Goal: Transaction & Acquisition: Purchase product/service

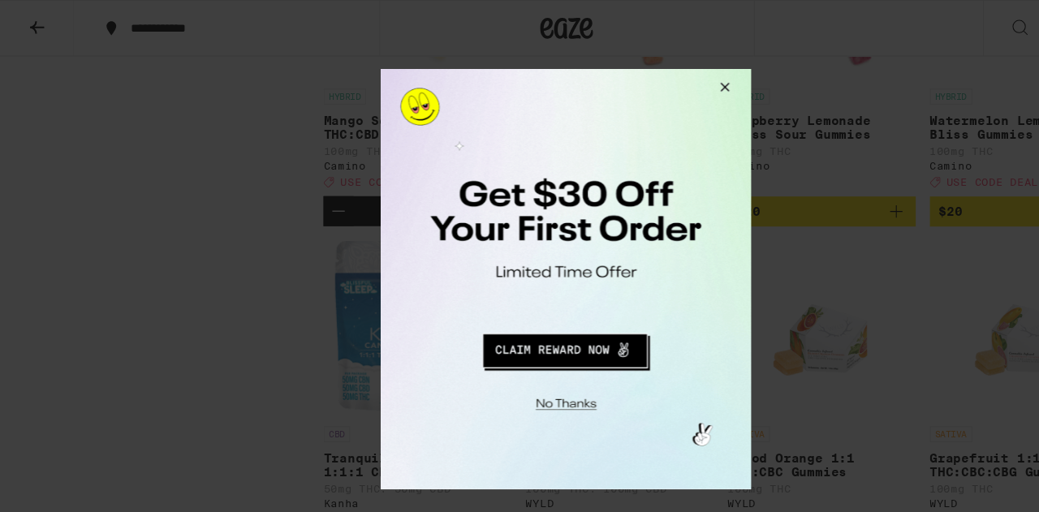
click at [552, 327] on button "Redirect to URL" at bounding box center [548, 324] width 282 height 39
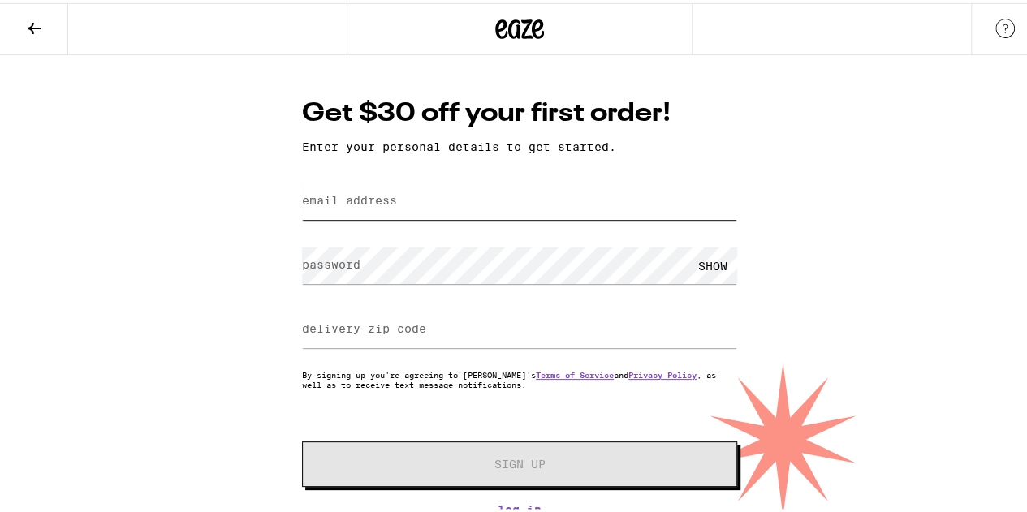
click at [506, 201] on input "email address" at bounding box center [519, 198] width 435 height 37
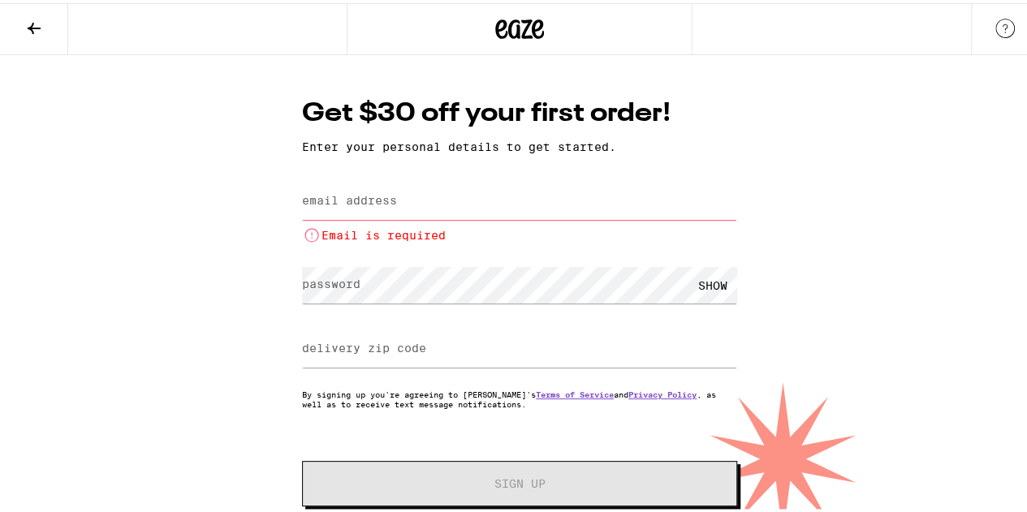
click at [36, 24] on icon at bounding box center [34, 24] width 13 height 11
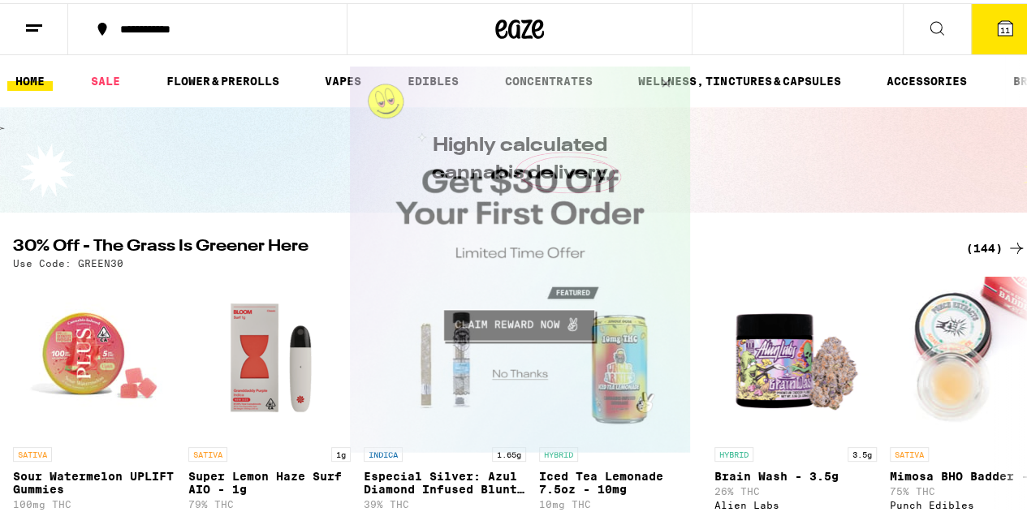
click at [521, 376] on button "Close Modal" at bounding box center [516, 371] width 330 height 25
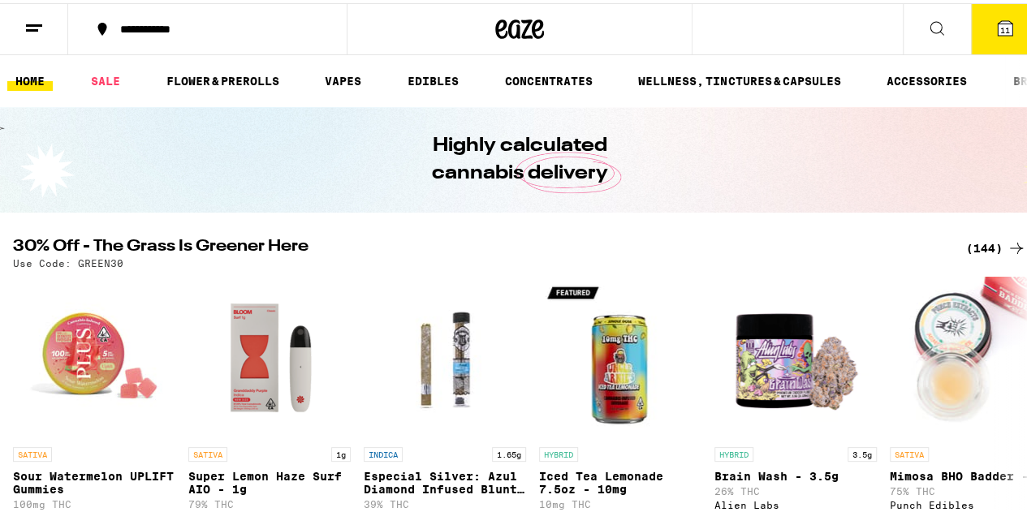
click at [997, 18] on icon at bounding box center [1004, 25] width 15 height 15
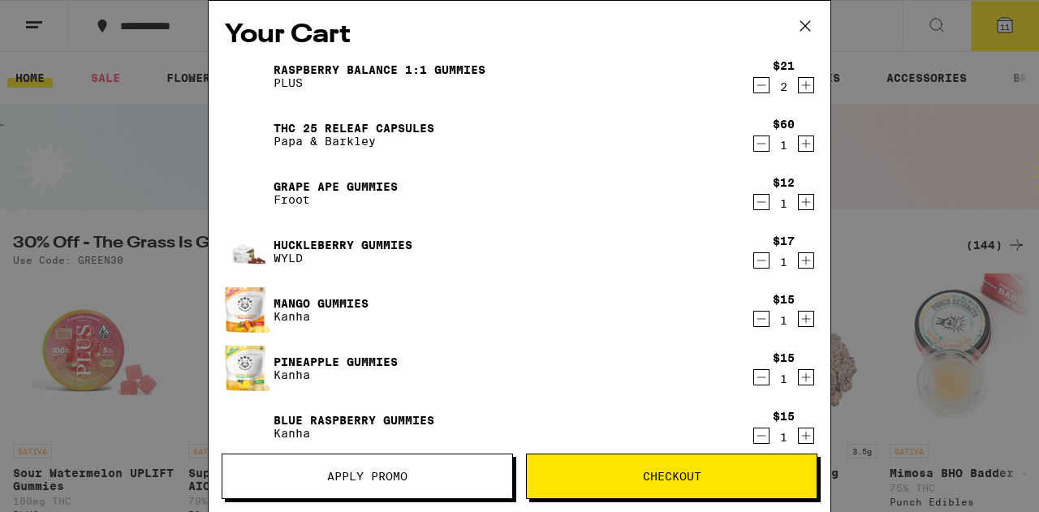
click at [377, 67] on link "Raspberry BALANCE 1:1 Gummies" at bounding box center [379, 69] width 212 height 13
click at [388, 124] on link "THC 25 Releaf Capsules" at bounding box center [353, 128] width 161 height 13
click at [368, 185] on link "Grape Ape Gummies" at bounding box center [335, 186] width 124 height 13
click at [376, 239] on link "Huckleberry Gummies" at bounding box center [342, 245] width 139 height 13
click at [346, 301] on link "Mango Gummies" at bounding box center [320, 303] width 95 height 13
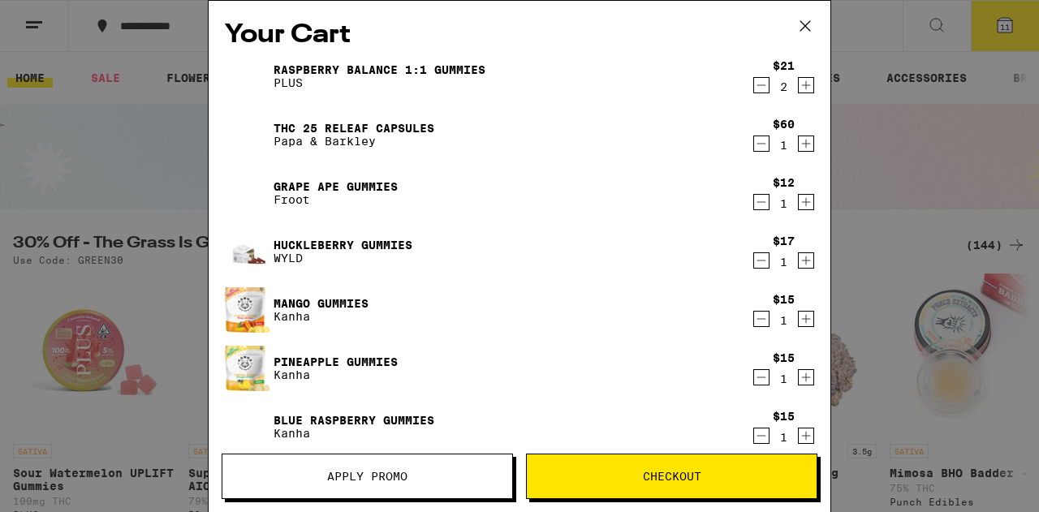
click at [357, 359] on link "Pineapple Gummies" at bounding box center [335, 361] width 124 height 13
click at [398, 416] on link "Blue Raspberry Gummies" at bounding box center [353, 420] width 161 height 13
click at [754, 382] on icon "Decrement" at bounding box center [761, 377] width 15 height 19
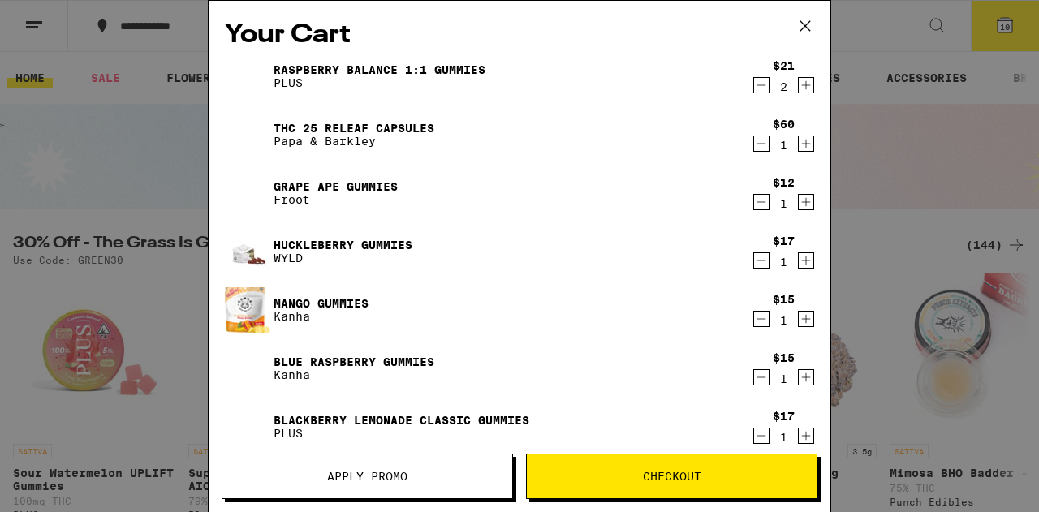
click at [122, 163] on div "Your Cart Raspberry BALANCE 1:1 Gummies PLUS $21 2 THC 25 Releaf Capsules Papa …" at bounding box center [519, 256] width 1039 height 512
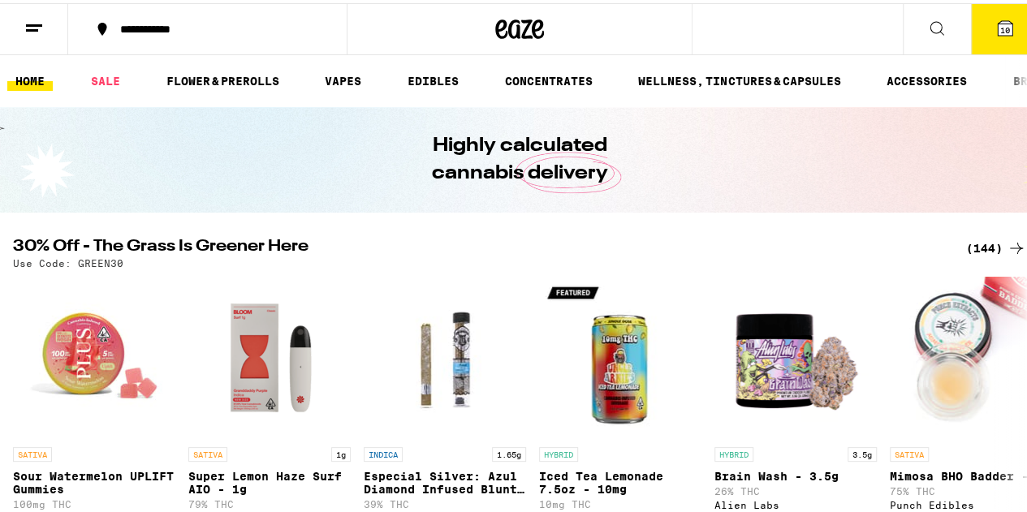
click at [816, 32] on div "**********" at bounding box center [519, 26] width 1039 height 52
click at [828, 37] on div "**********" at bounding box center [519, 26] width 1039 height 52
click at [927, 22] on icon at bounding box center [936, 24] width 19 height 19
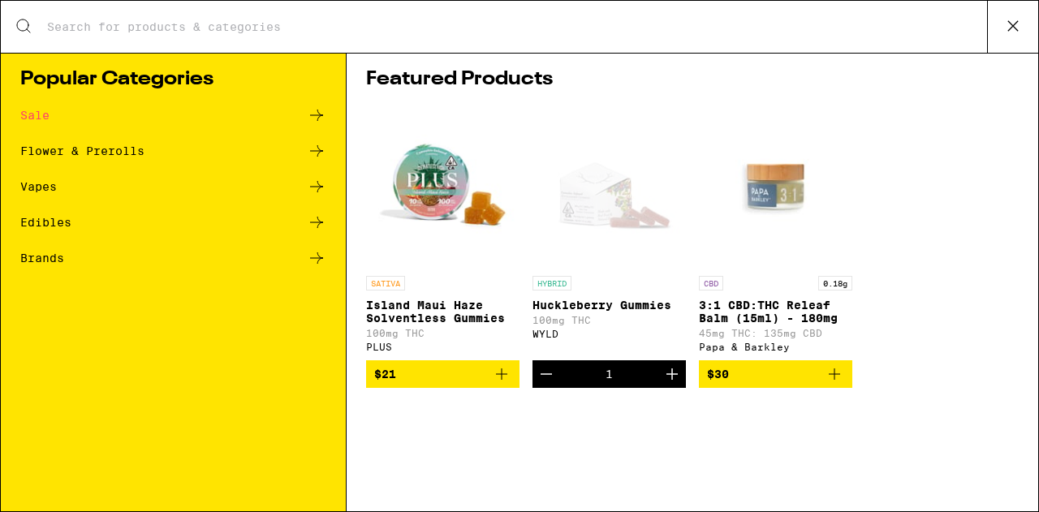
click at [282, 34] on input "Search for Products" at bounding box center [516, 26] width 941 height 15
type input "anxiety"
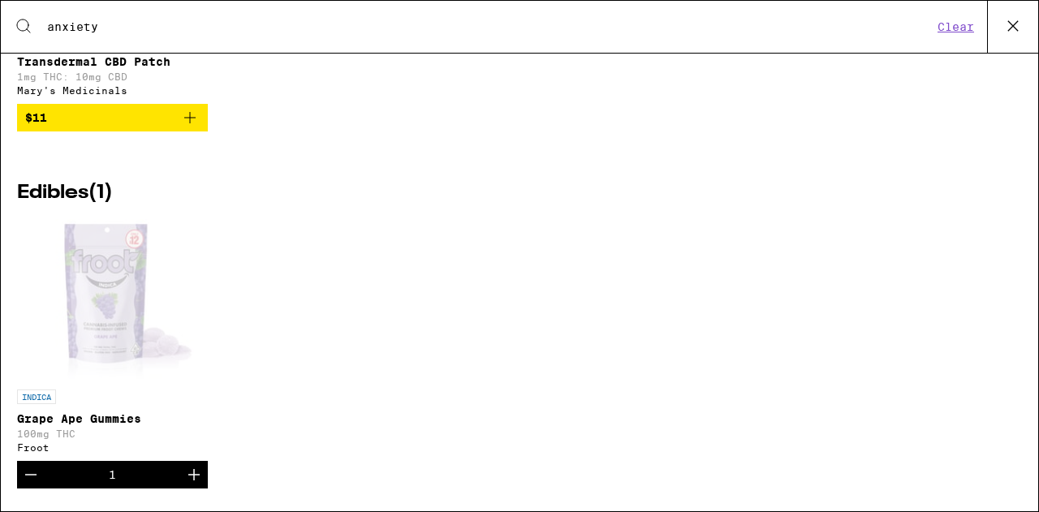
scroll to position [1411, 0]
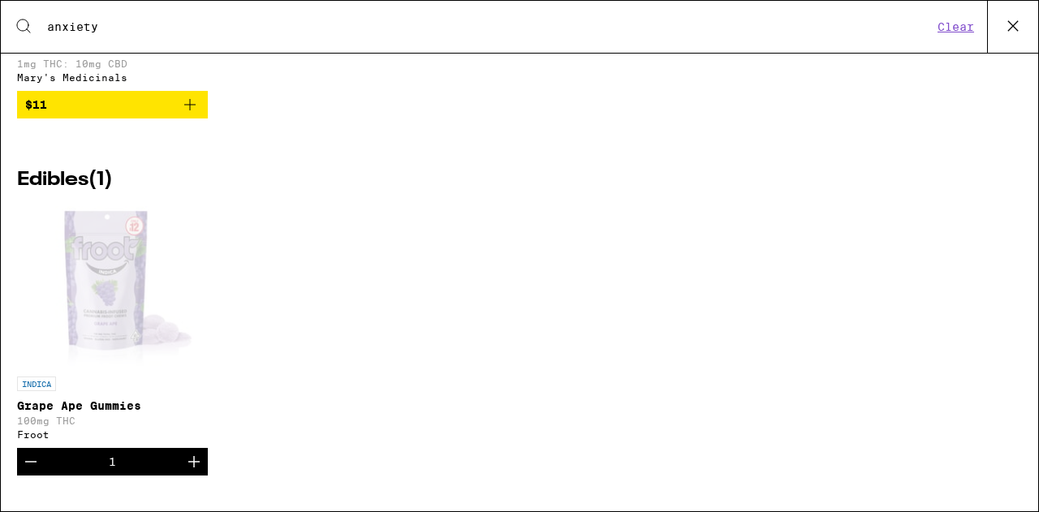
click at [101, 401] on p "Grape Ape Gummies" at bounding box center [112, 405] width 191 height 13
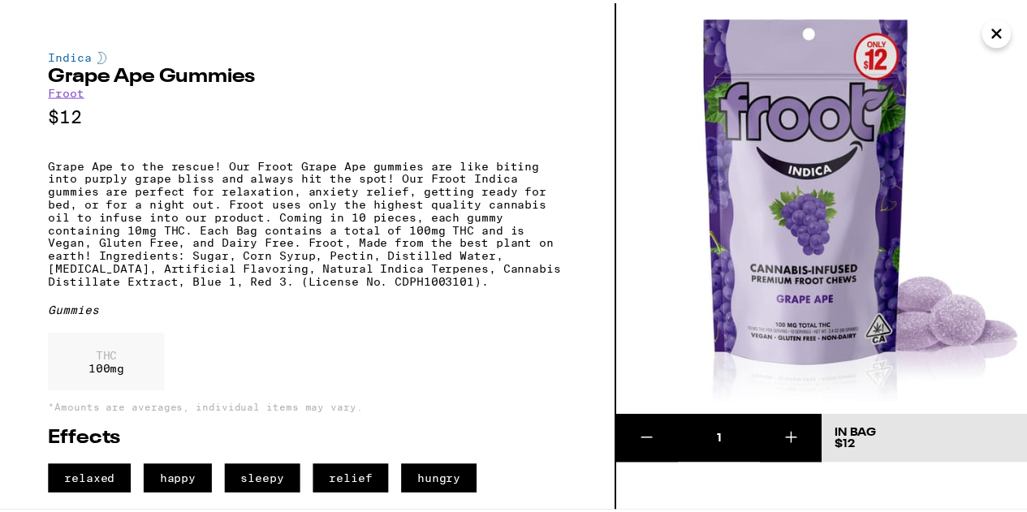
scroll to position [23, 0]
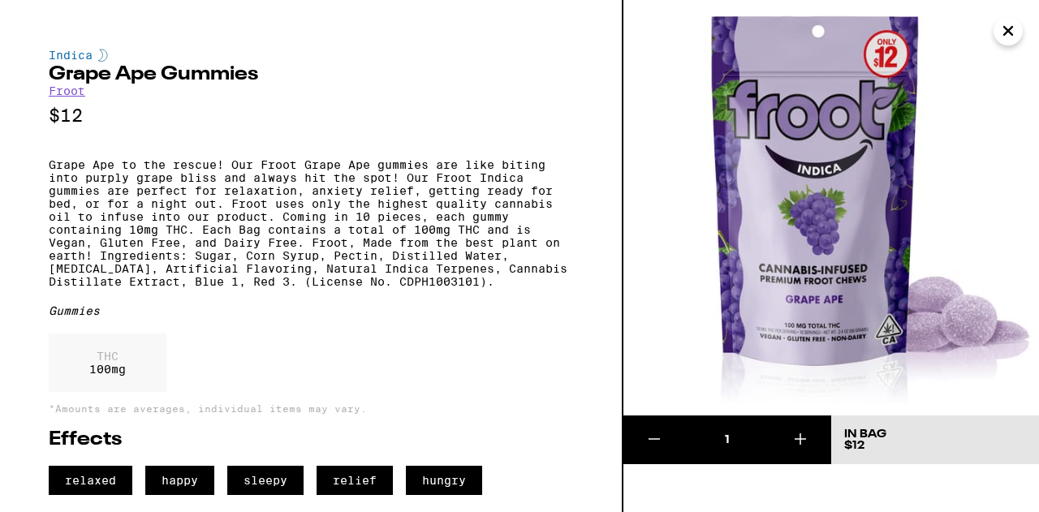
click at [805, 429] on icon at bounding box center [799, 438] width 19 height 19
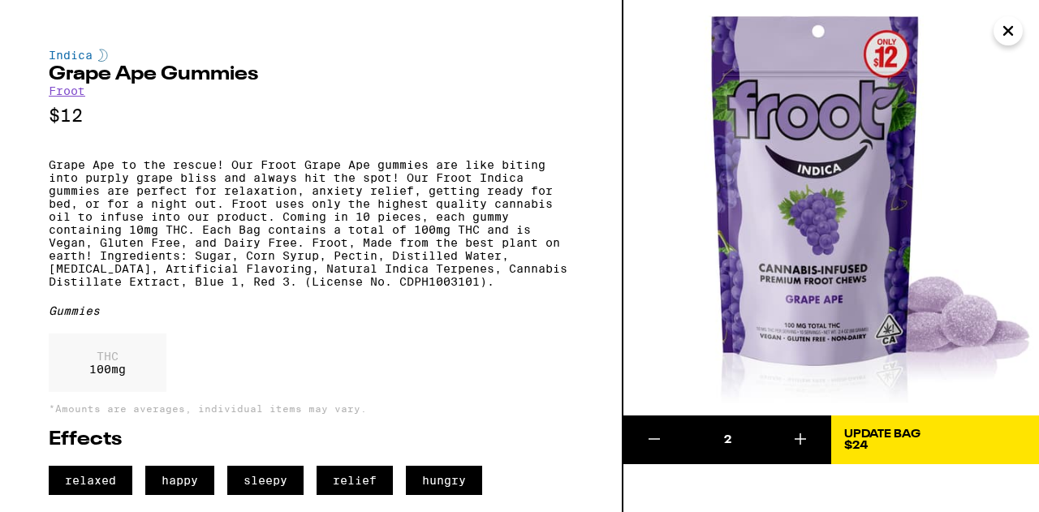
click at [910, 428] on div "Update Bag $24" at bounding box center [882, 439] width 76 height 23
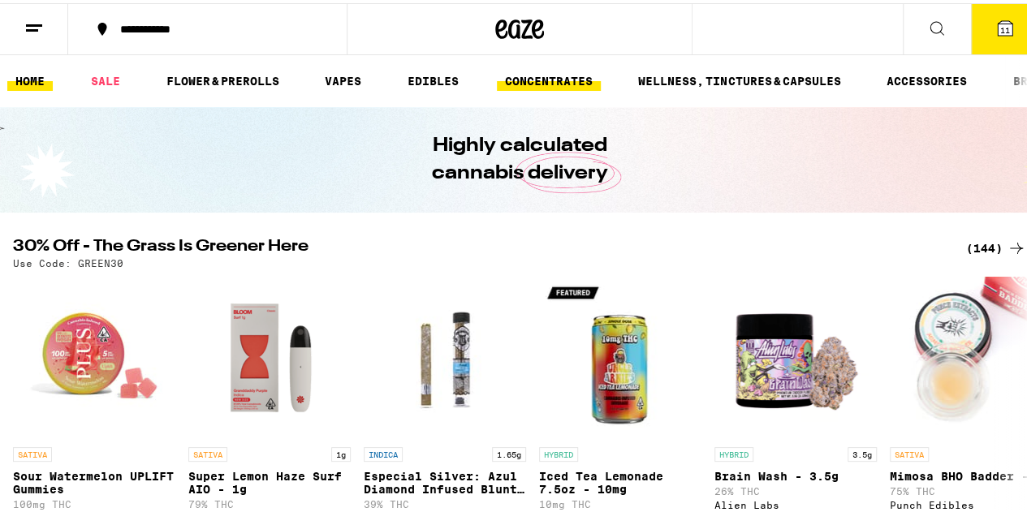
click at [586, 85] on link "CONCENTRATES" at bounding box center [549, 77] width 104 height 19
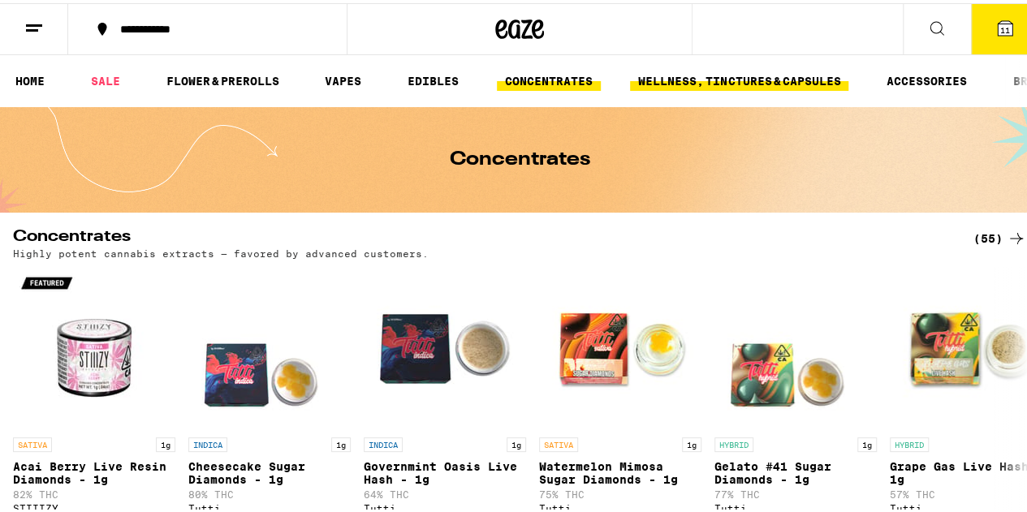
click at [734, 84] on link "WELLNESS, TINCTURES & CAPSULES" at bounding box center [739, 77] width 218 height 19
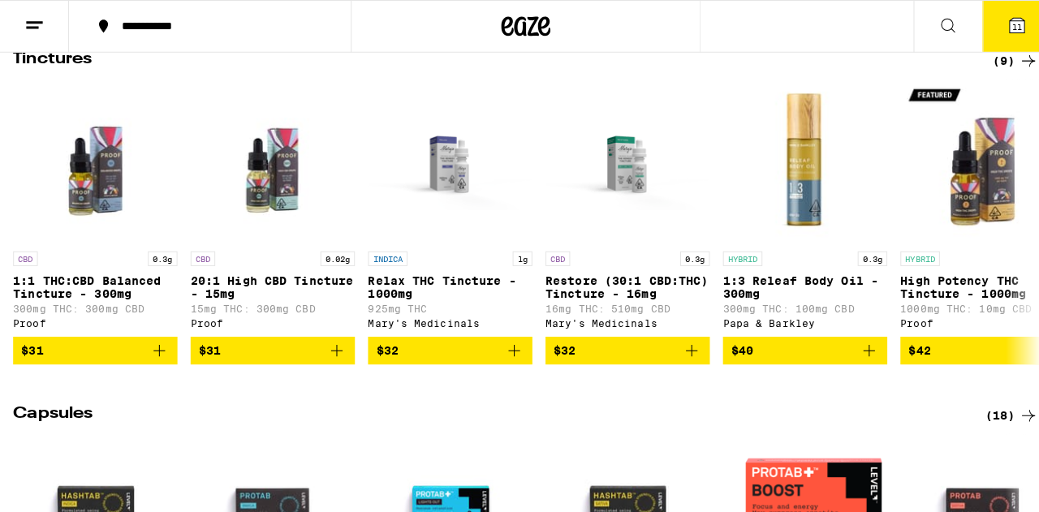
scroll to position [544, 0]
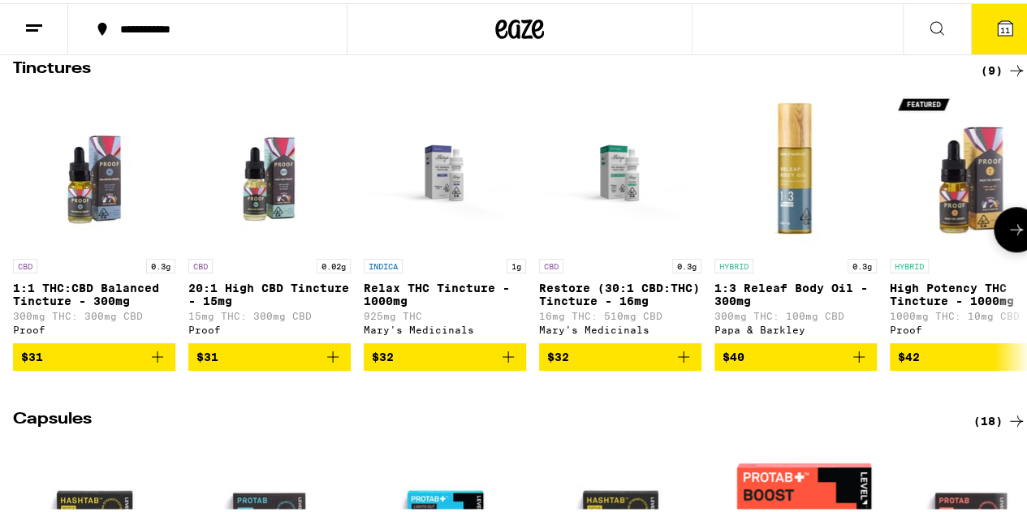
click at [944, 303] on p "High Potency THC Tincture - 1000mg" at bounding box center [970, 291] width 162 height 26
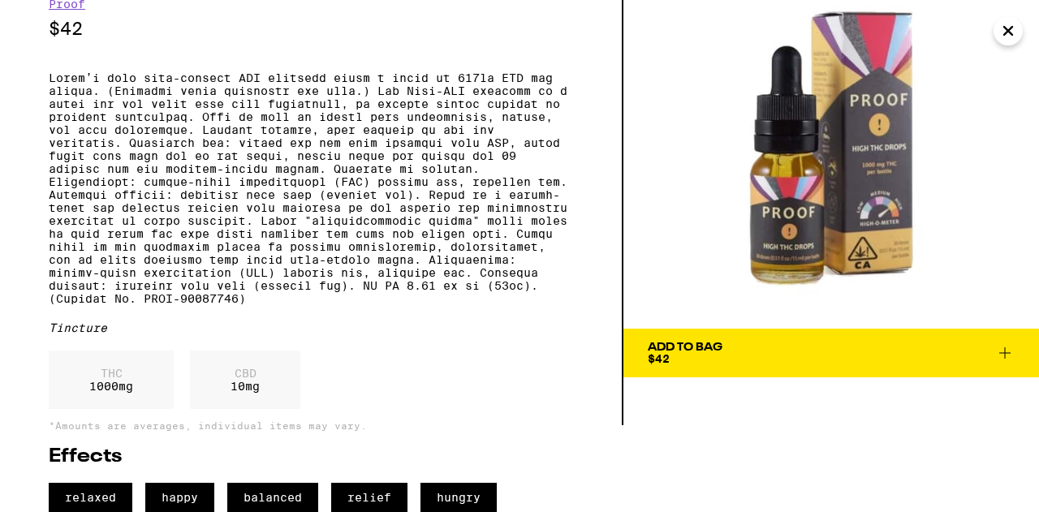
scroll to position [144, 0]
click at [383, 503] on span "relief" at bounding box center [369, 497] width 76 height 29
click at [365, 497] on span "relief" at bounding box center [369, 497] width 76 height 29
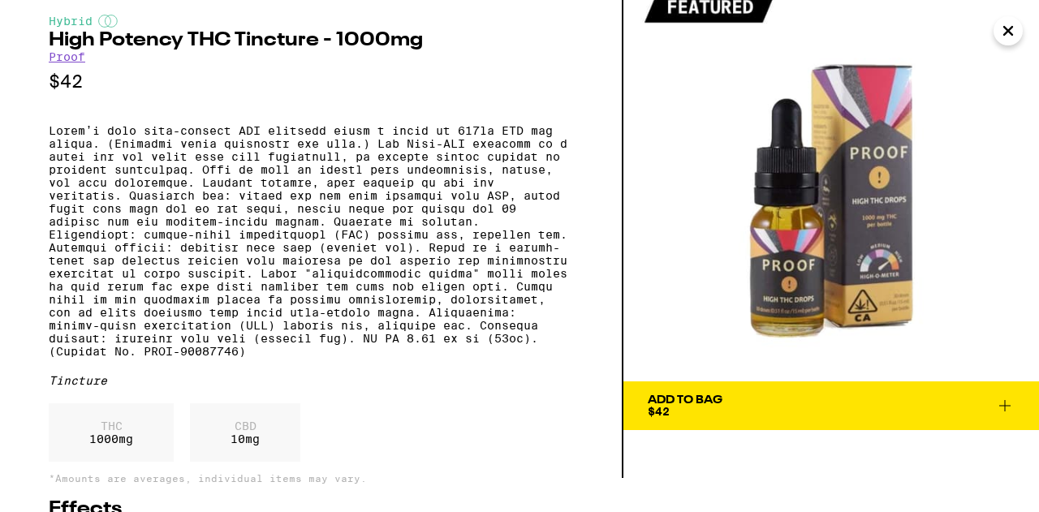
scroll to position [33, 0]
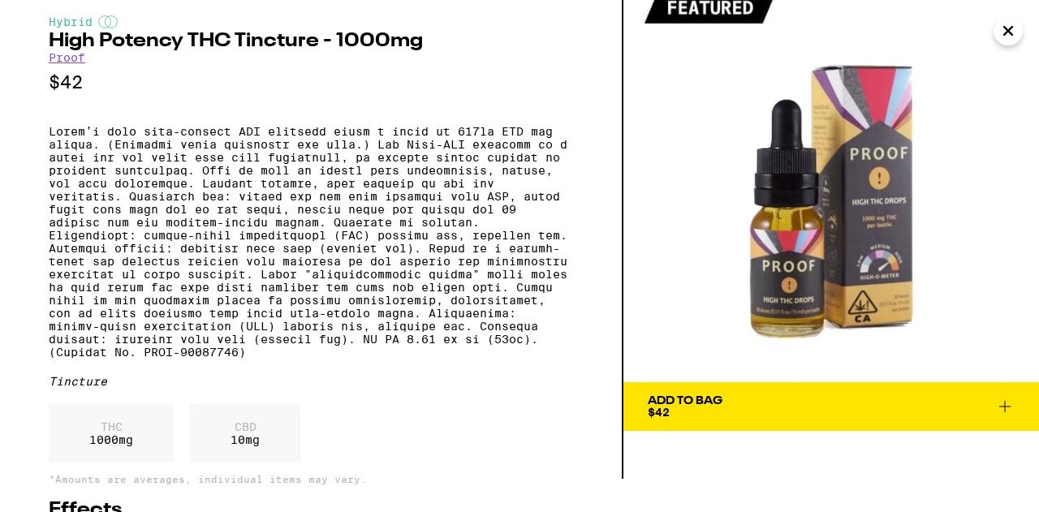
click at [1005, 407] on icon at bounding box center [1004, 406] width 19 height 19
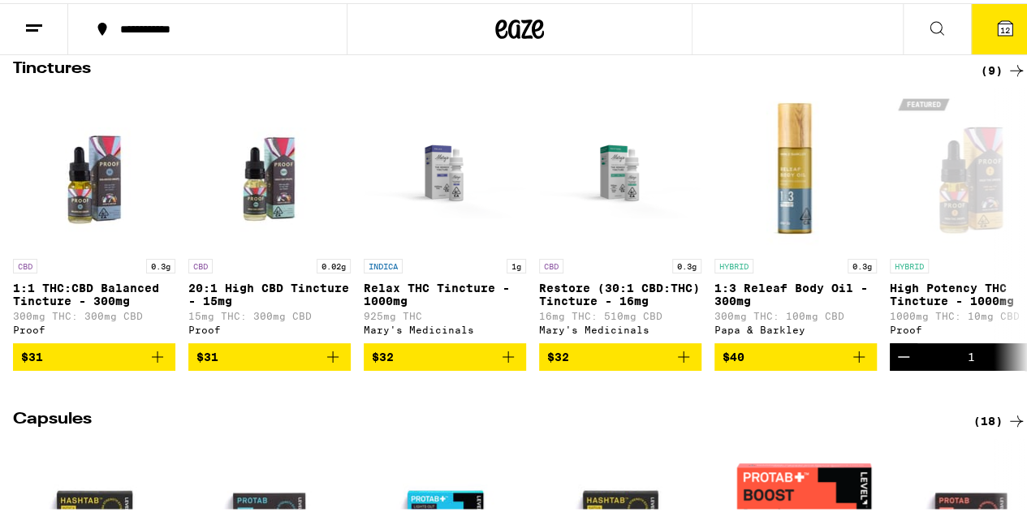
click at [389, 304] on p "Relax THC Tincture - 1000mg" at bounding box center [445, 291] width 162 height 26
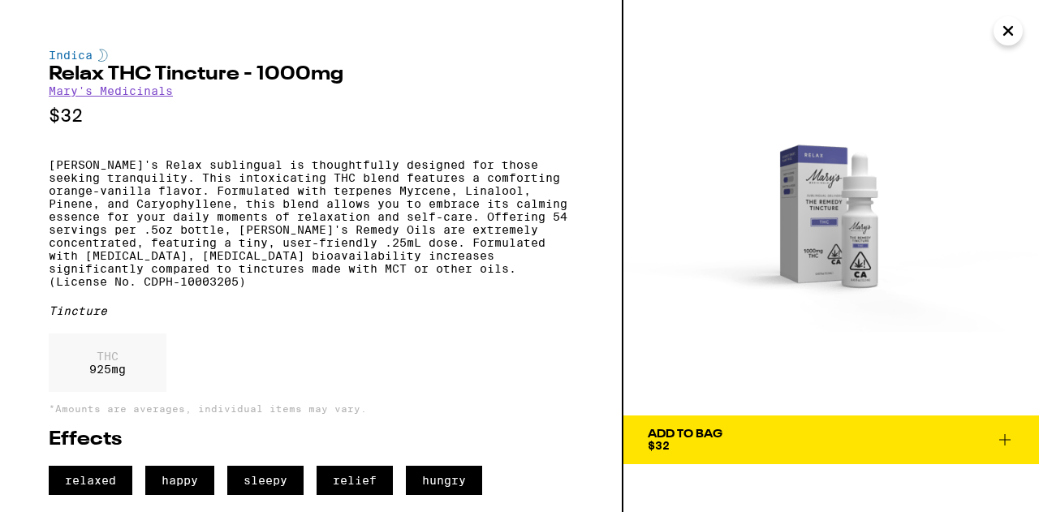
scroll to position [7, 0]
click at [998, 434] on icon at bounding box center [1004, 439] width 19 height 19
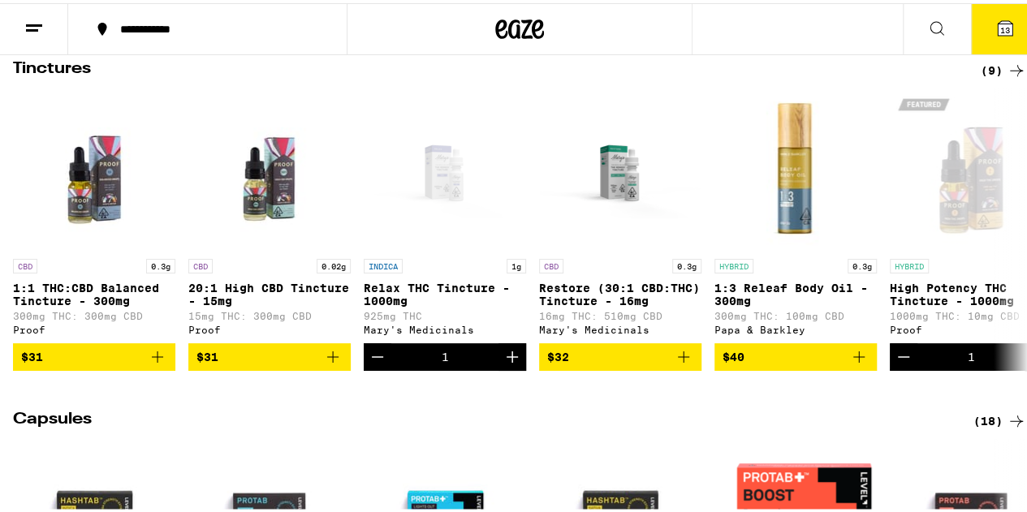
click at [81, 304] on p "1:1 THC:CBD Balanced Tincture - 300mg" at bounding box center [94, 291] width 162 height 26
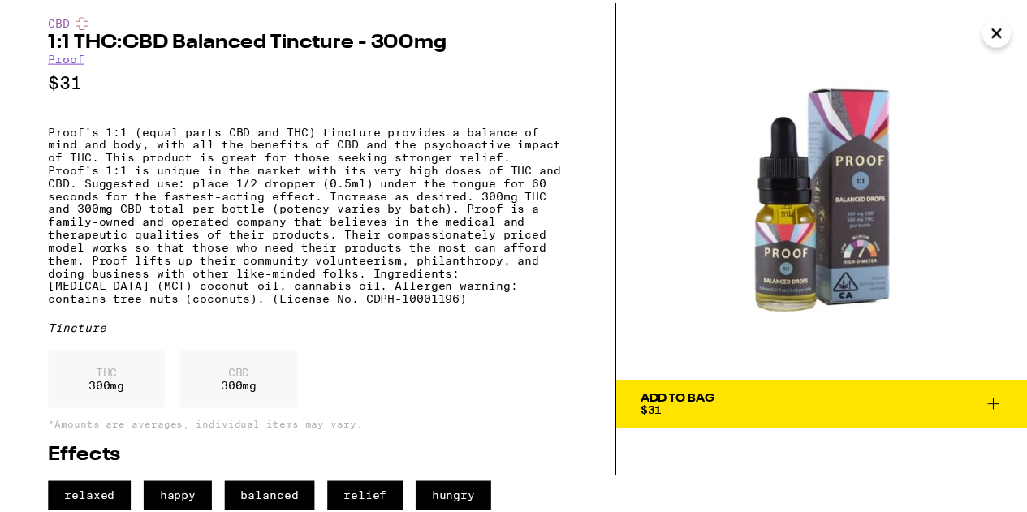
scroll to position [83, 0]
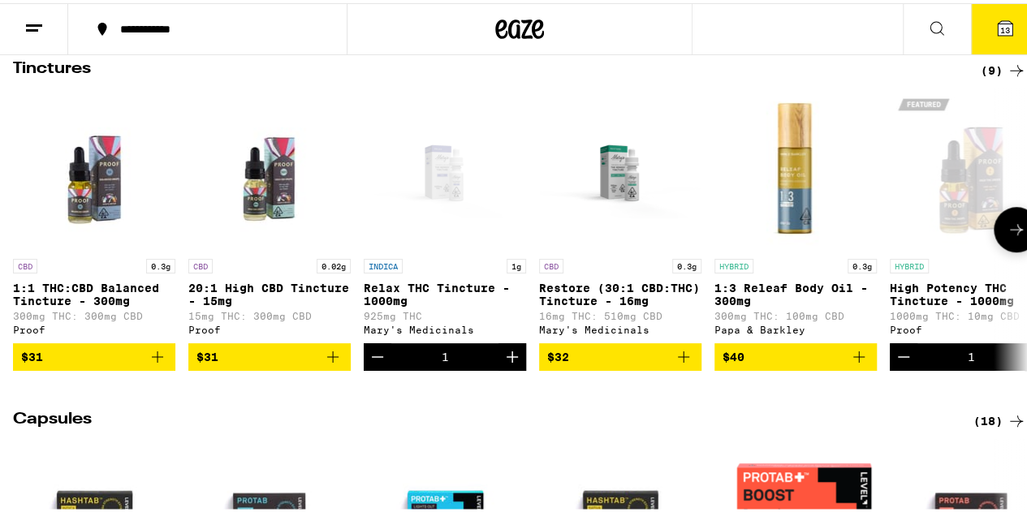
click at [1006, 236] on icon at bounding box center [1015, 226] width 19 height 19
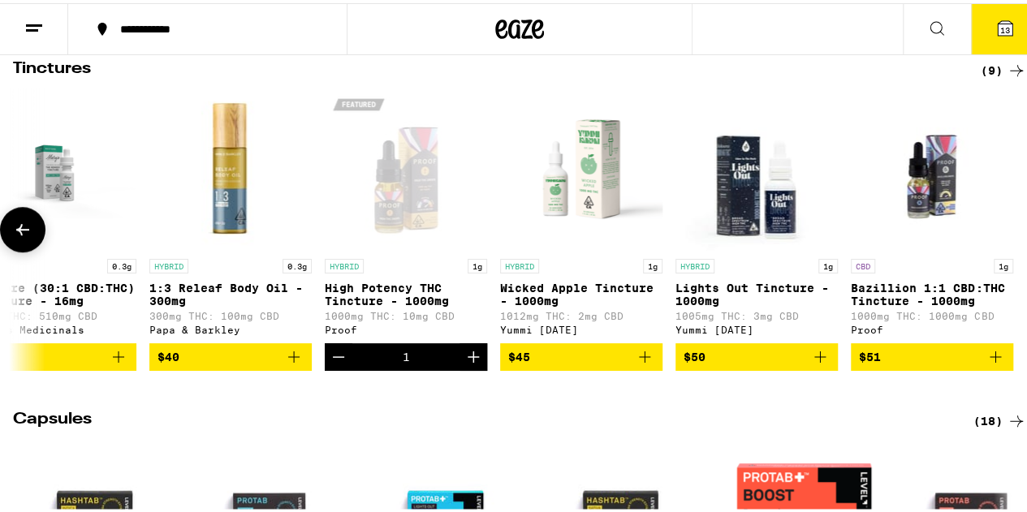
scroll to position [0, 577]
click at [889, 296] on p "Bazillion 1:1 CBD:THC Tincture - 1000mg" at bounding box center [931, 291] width 162 height 26
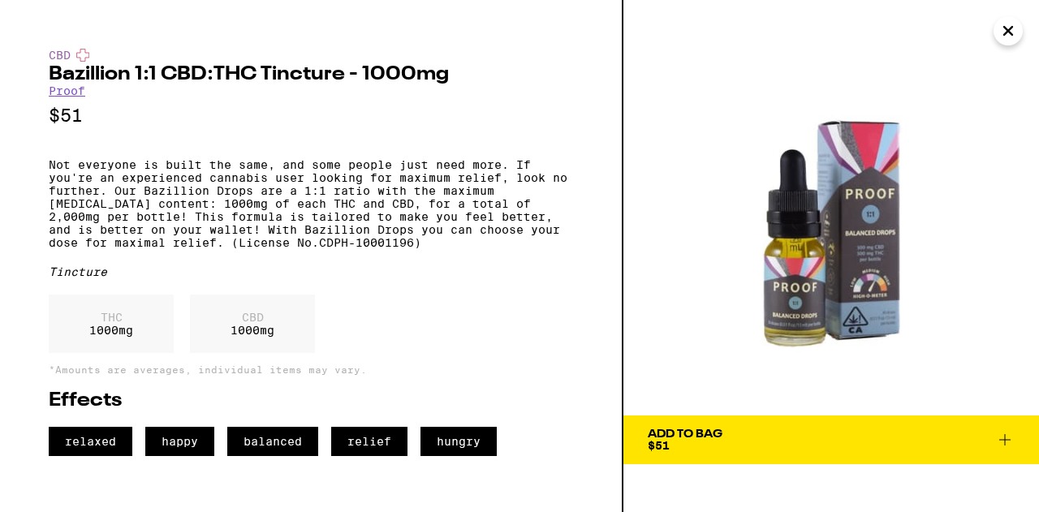
click at [1006, 439] on icon at bounding box center [1004, 439] width 19 height 19
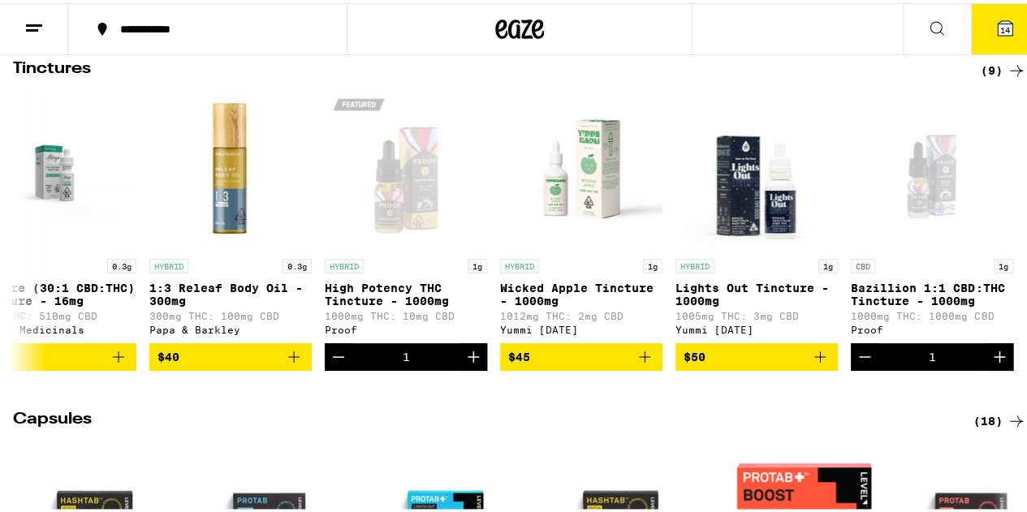
click at [975, 428] on div "(18)" at bounding box center [999, 417] width 53 height 19
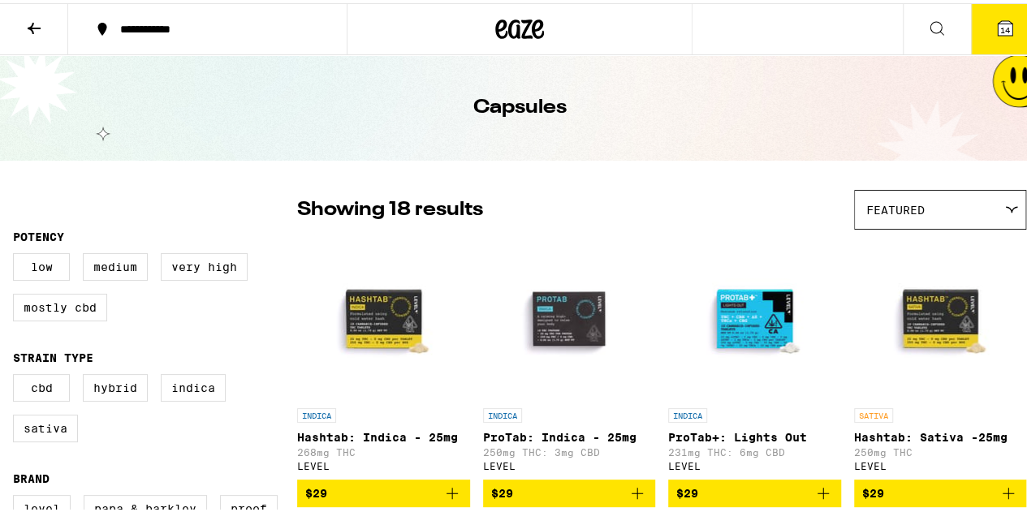
click at [1003, 441] on p "Hashtab: Sativa -25mg" at bounding box center [940, 434] width 173 height 13
click at [1001, 199] on div "Featured" at bounding box center [940, 206] width 170 height 38
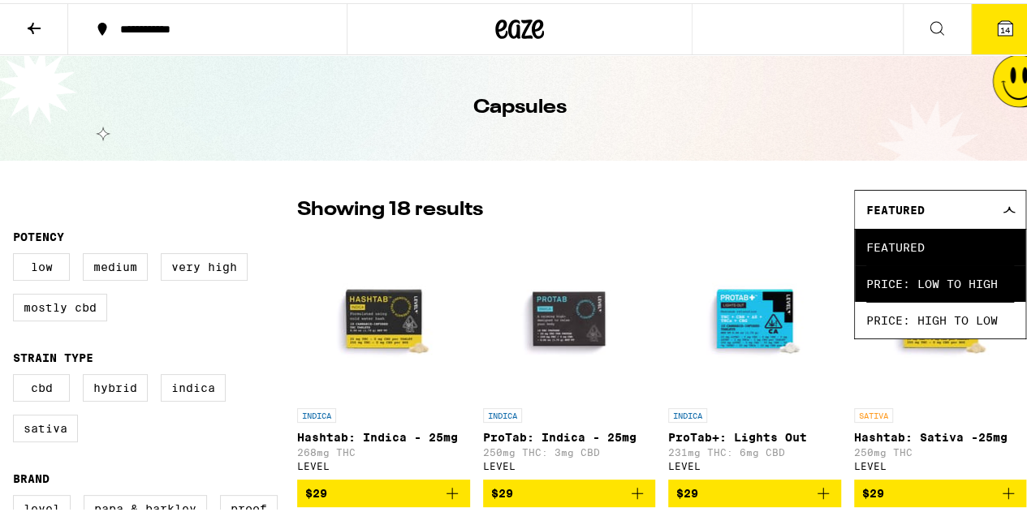
click at [923, 284] on span "Price: Low to High" at bounding box center [940, 280] width 148 height 37
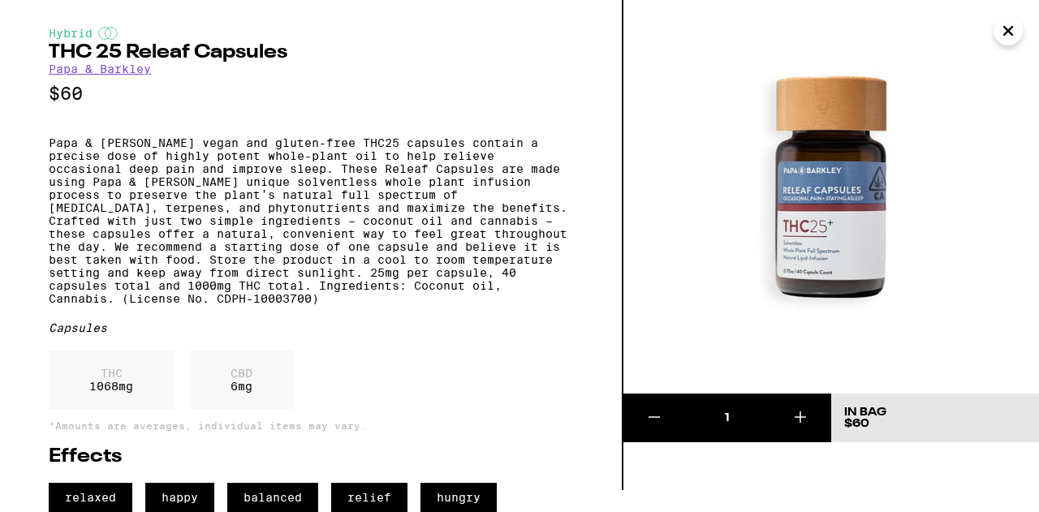
scroll to position [68, 0]
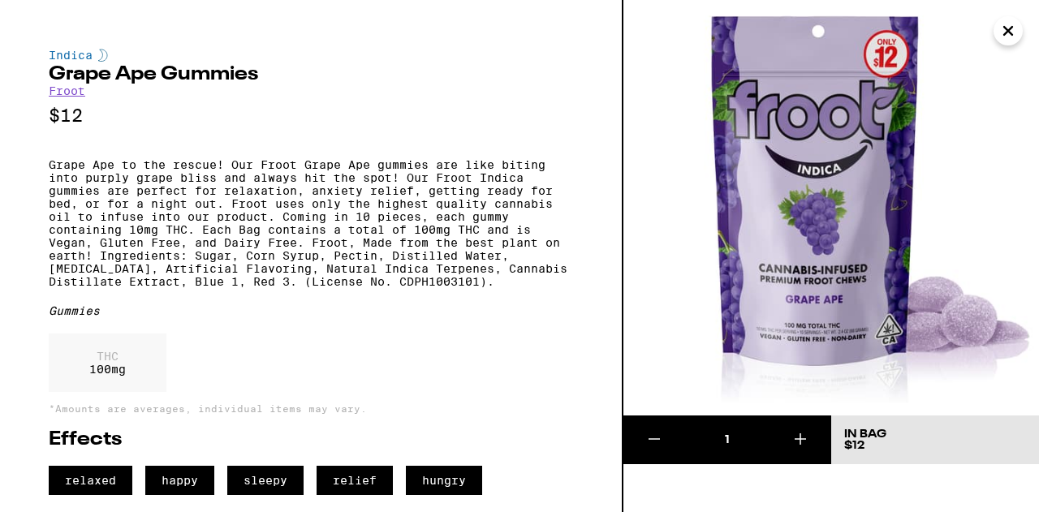
scroll to position [23, 0]
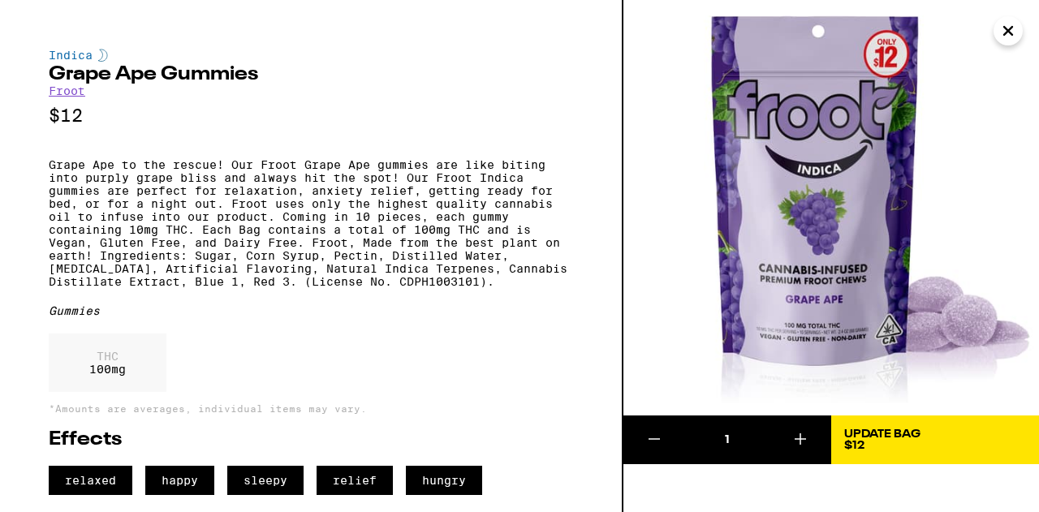
click at [1001, 32] on icon "Close" at bounding box center [1007, 31] width 19 height 24
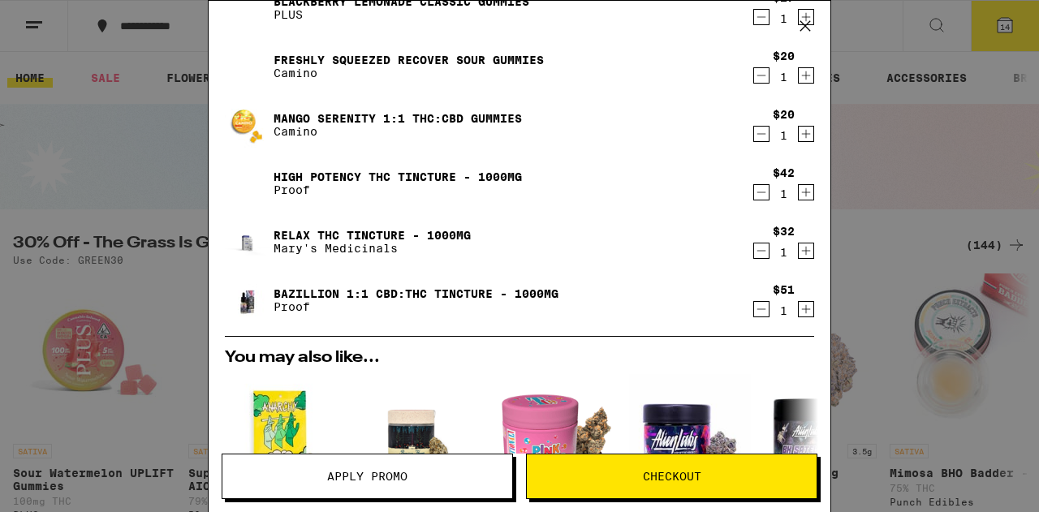
scroll to position [403, 0]
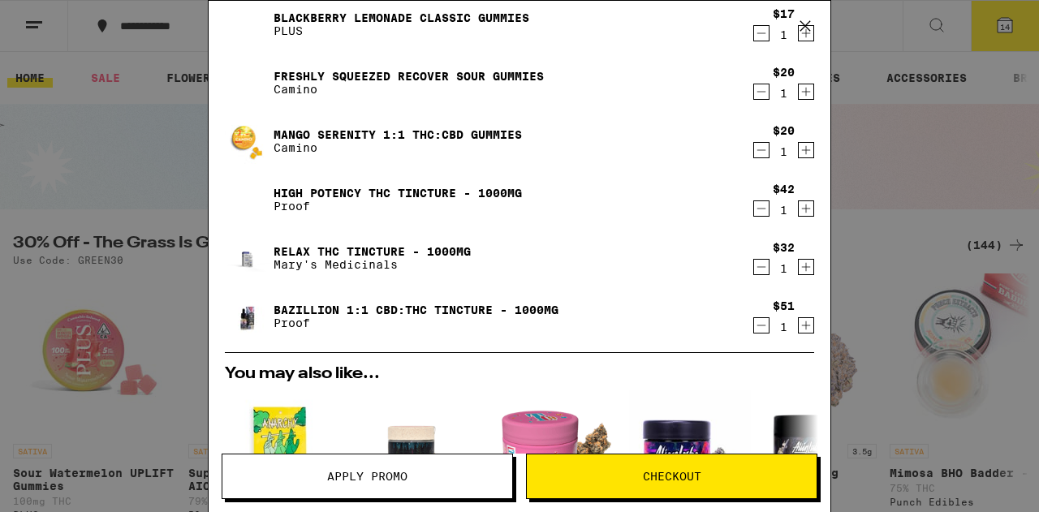
click at [374, 187] on link "High Potency THC Tincture - 1000mg" at bounding box center [397, 193] width 248 height 13
click at [390, 245] on link "Relax THC Tincture - 1000mg" at bounding box center [371, 251] width 197 height 13
click at [417, 306] on link "Bazillion 1:1 CBD:THC Tincture - 1000mg" at bounding box center [415, 309] width 285 height 13
click at [425, 308] on link "Bazillion 1:1 CBD:THC Tincture - 1000mg" at bounding box center [415, 309] width 285 height 13
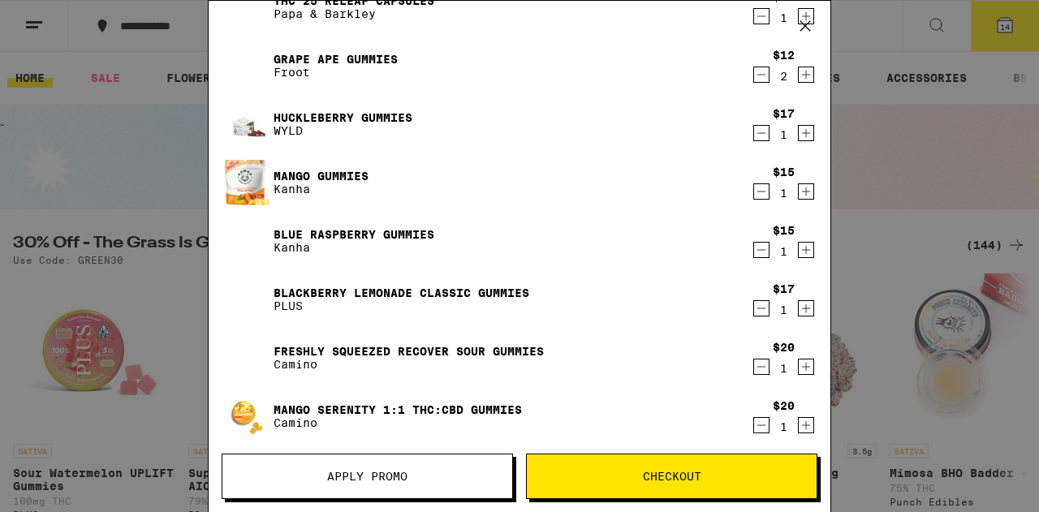
scroll to position [0, 0]
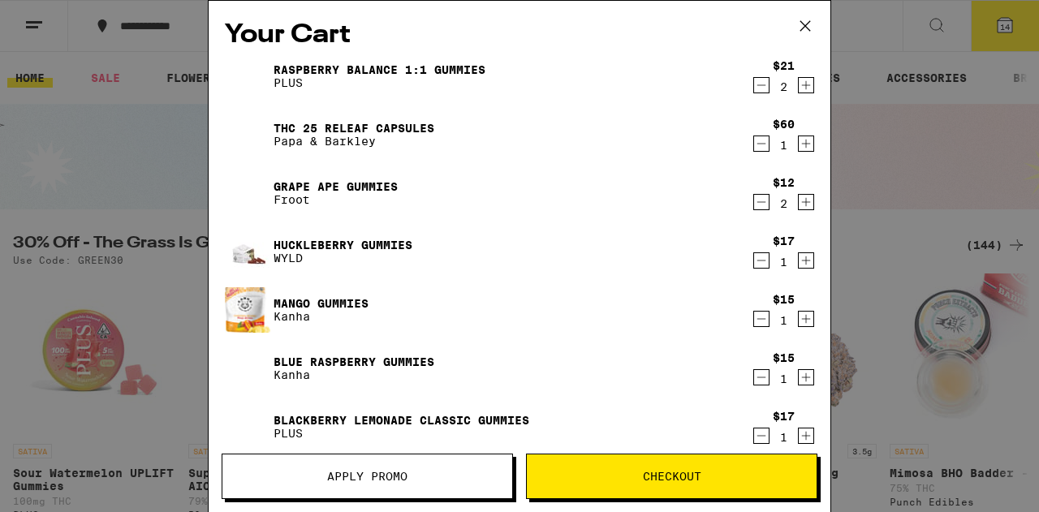
click at [754, 86] on icon "Decrement" at bounding box center [761, 84] width 15 height 19
click at [754, 209] on icon "Decrement" at bounding box center [761, 201] width 15 height 19
click at [757, 260] on icon "Decrement" at bounding box center [761, 260] width 9 height 0
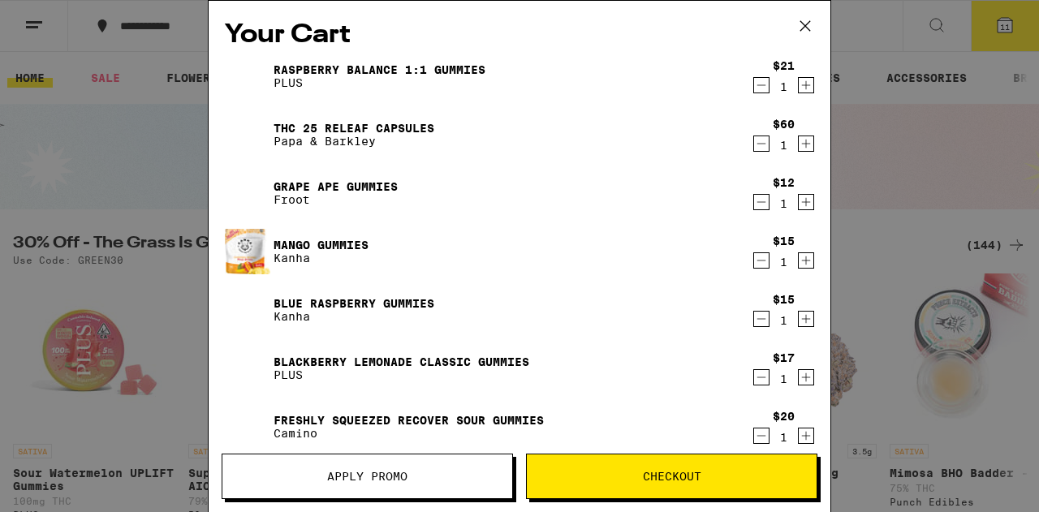
click at [754, 263] on icon "Decrement" at bounding box center [761, 260] width 15 height 19
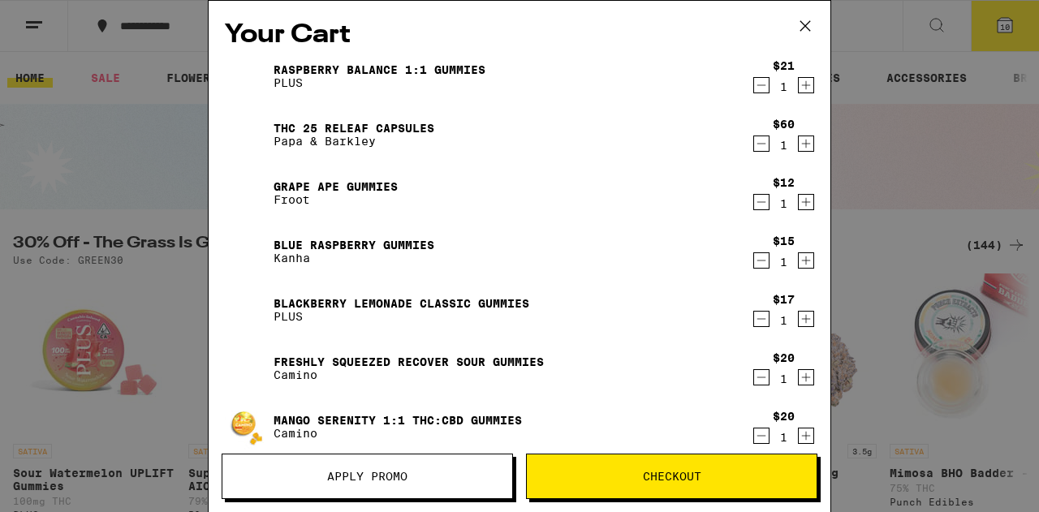
click at [754, 322] on icon "Decrement" at bounding box center [761, 318] width 15 height 19
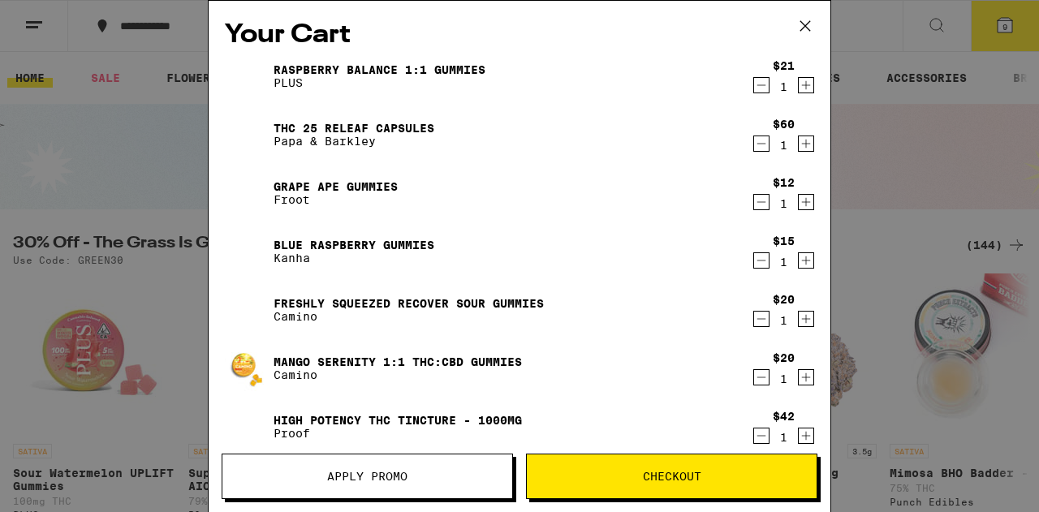
click at [367, 66] on link "Raspberry BALANCE 1:1 Gummies" at bounding box center [379, 69] width 212 height 13
click at [367, 123] on link "THC 25 Releaf Capsules" at bounding box center [353, 128] width 161 height 13
click at [363, 180] on link "Grape Ape Gummies" at bounding box center [335, 186] width 124 height 13
click at [365, 243] on link "Blue Raspberry Gummies" at bounding box center [353, 245] width 161 height 13
click at [380, 297] on link "Freshly Squeezed Recover Sour Gummies" at bounding box center [408, 303] width 270 height 13
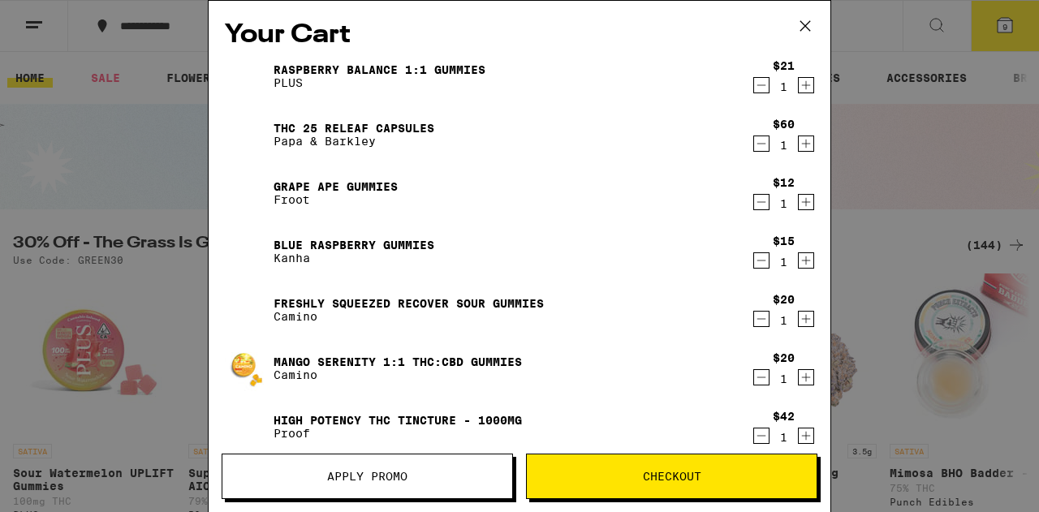
click at [370, 356] on link "Mango Serenity 1:1 THC:CBD Gummies" at bounding box center [397, 361] width 248 height 13
click at [385, 421] on link "High Potency THC Tincture - 1000mg" at bounding box center [397, 420] width 248 height 13
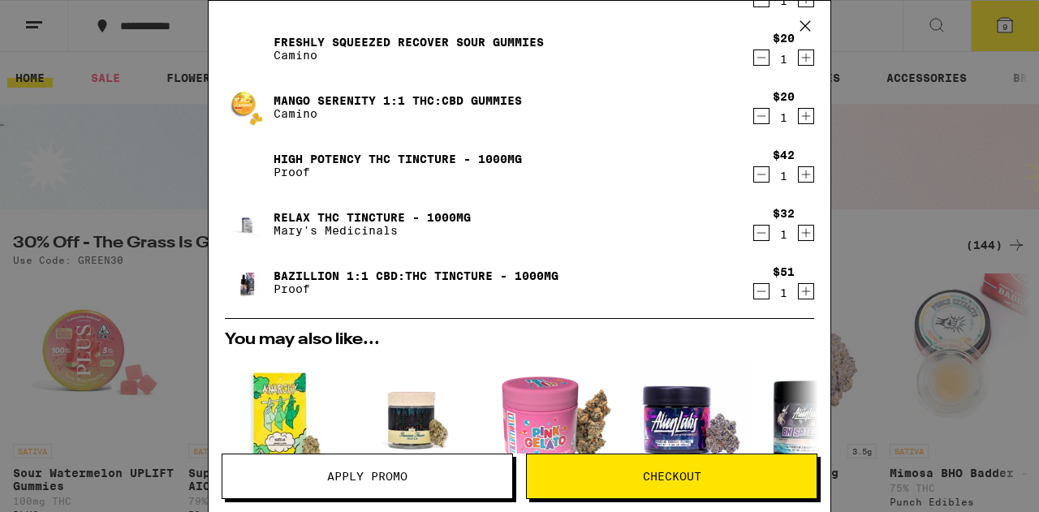
scroll to position [265, 0]
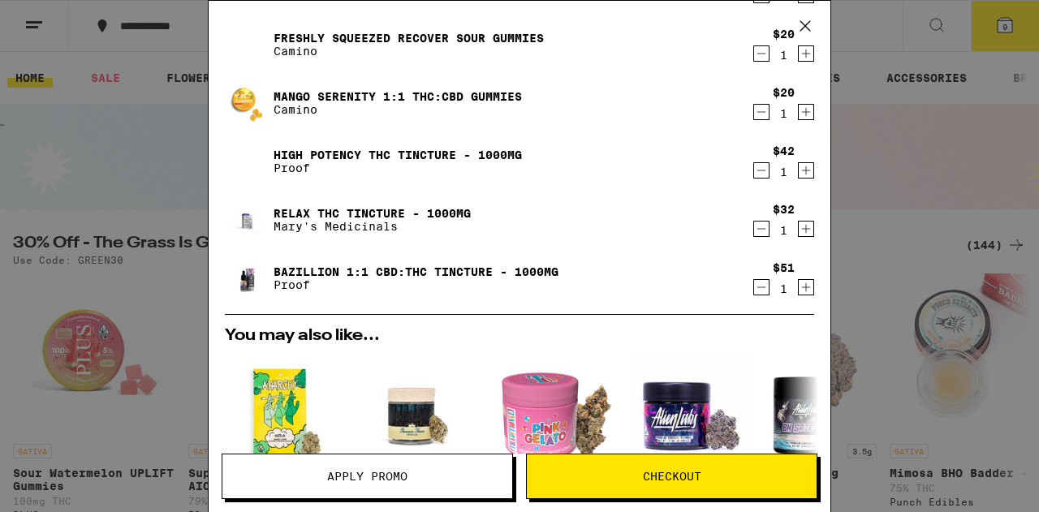
click at [349, 209] on link "Relax THC Tincture - 1000mg" at bounding box center [371, 213] width 197 height 13
click at [392, 265] on link "Bazillion 1:1 CBD:THC Tincture - 1000mg" at bounding box center [415, 271] width 285 height 13
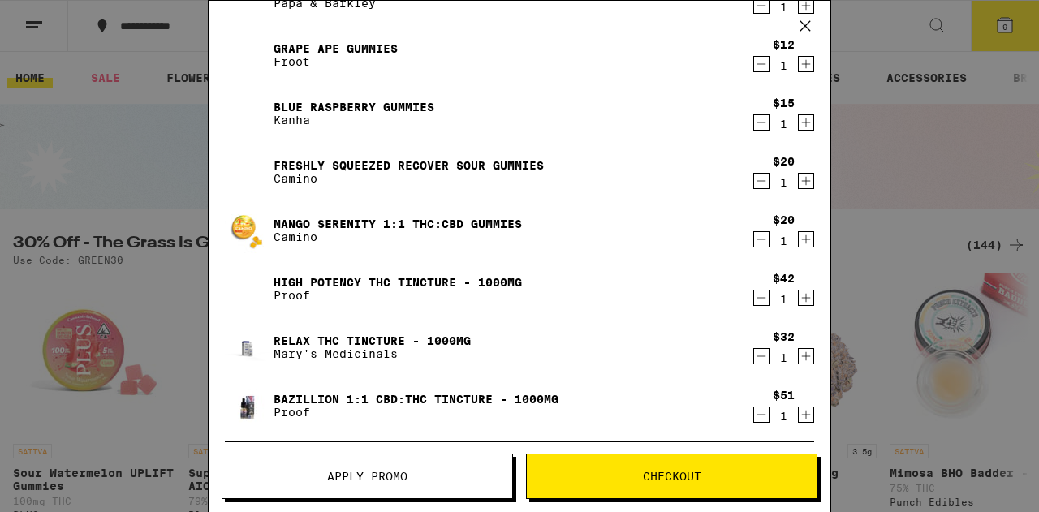
scroll to position [0, 0]
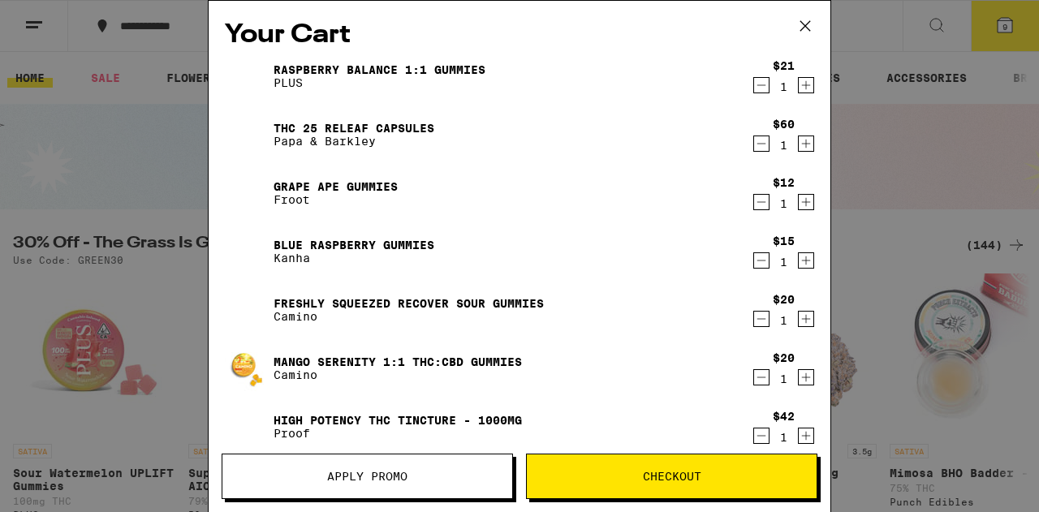
click at [754, 84] on icon "Decrement" at bounding box center [761, 84] width 15 height 19
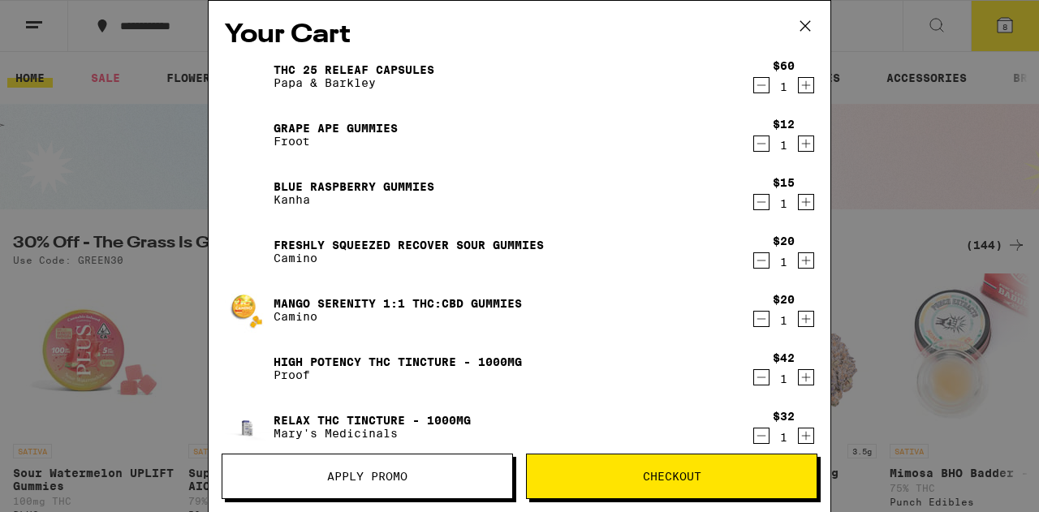
click at [754, 147] on icon "Decrement" at bounding box center [761, 143] width 15 height 19
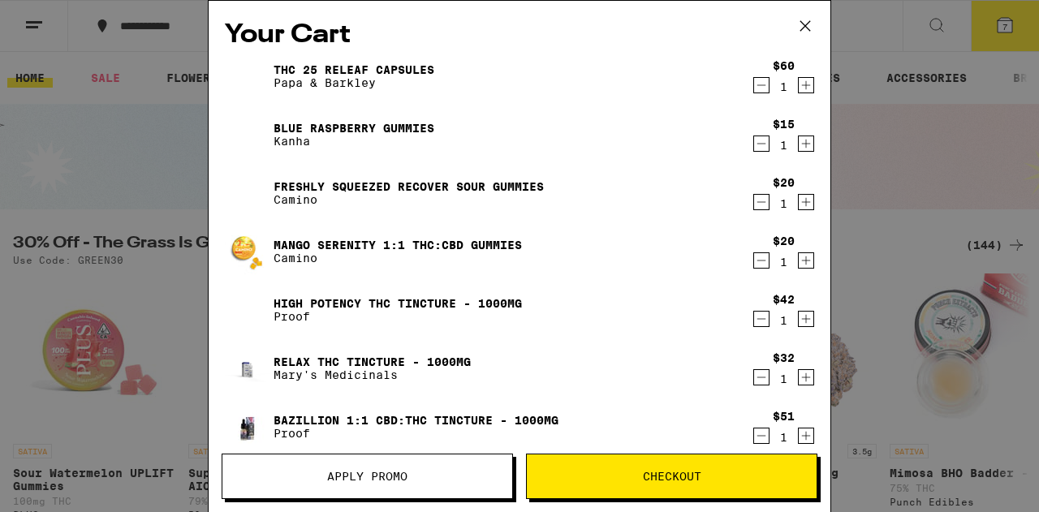
click at [754, 147] on icon "Decrement" at bounding box center [761, 143] width 15 height 19
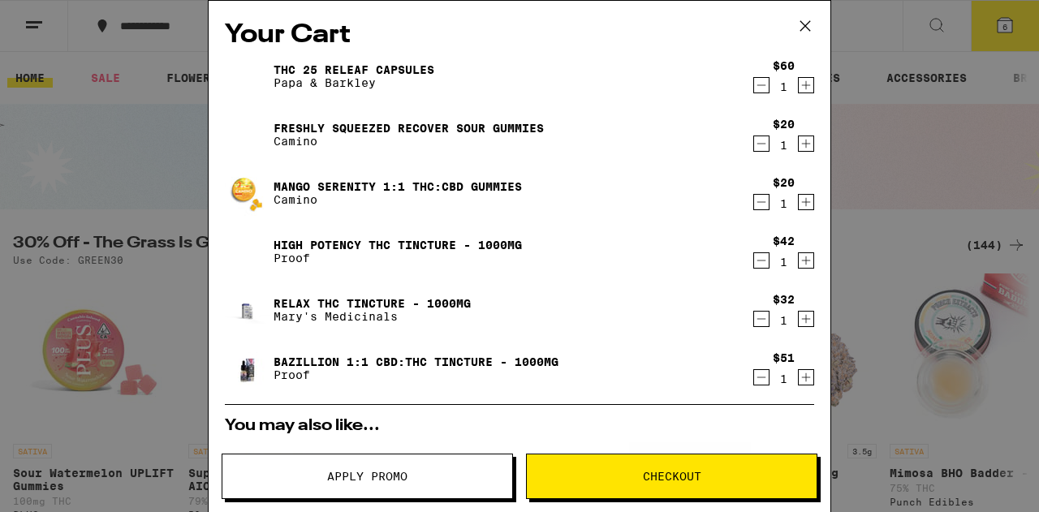
click at [754, 147] on icon "Decrement" at bounding box center [761, 143] width 15 height 19
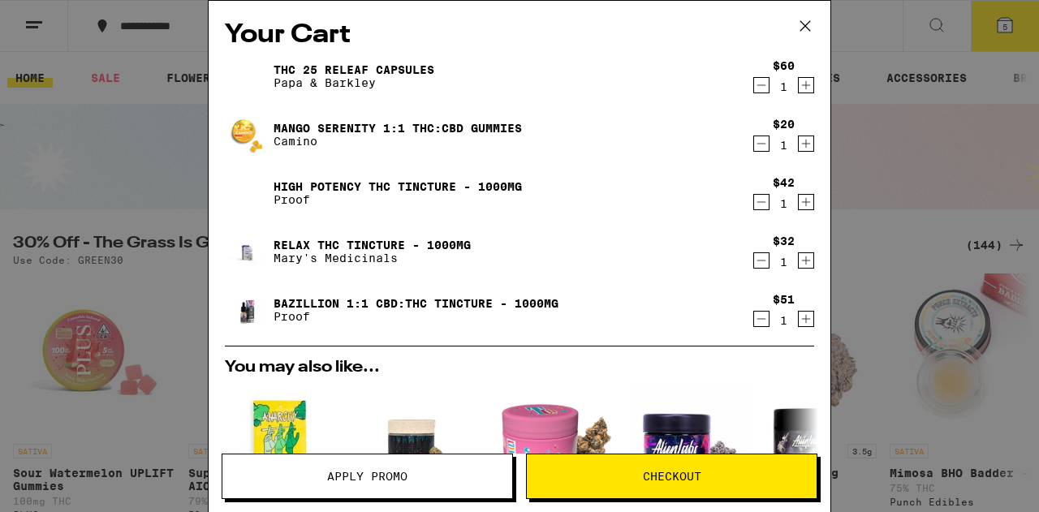
click at [754, 147] on icon "Decrement" at bounding box center [761, 143] width 15 height 19
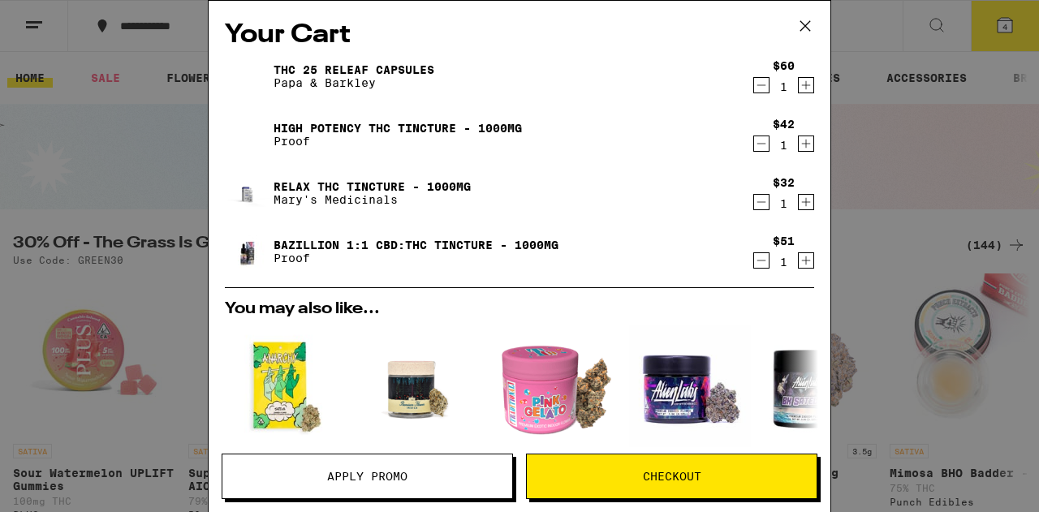
click at [754, 85] on icon "Decrement" at bounding box center [761, 84] width 15 height 19
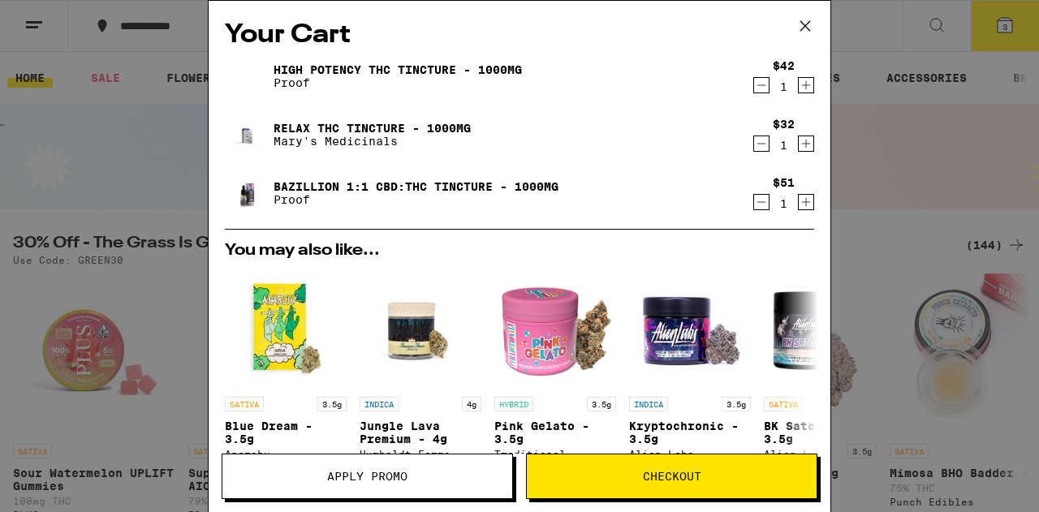
click at [358, 68] on link "High Potency THC Tincture - 1000mg" at bounding box center [397, 69] width 248 height 13
click at [375, 125] on link "Relax THC Tincture - 1000mg" at bounding box center [371, 128] width 197 height 13
click at [382, 180] on link "Bazillion 1:1 CBD:THC Tincture - 1000mg" at bounding box center [415, 186] width 285 height 13
click at [373, 479] on span "Apply Promo" at bounding box center [367, 476] width 80 height 11
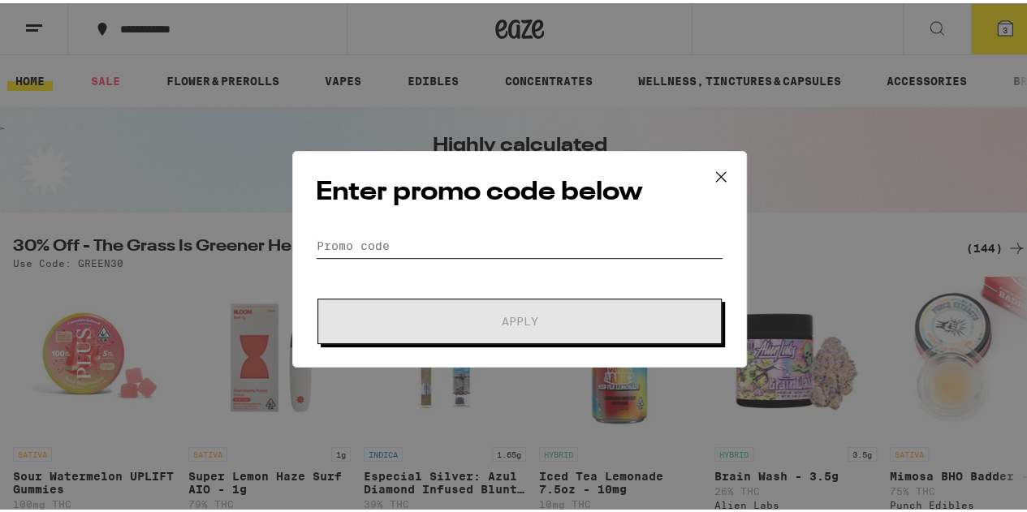
click at [392, 237] on input "Promo Code" at bounding box center [519, 242] width 407 height 24
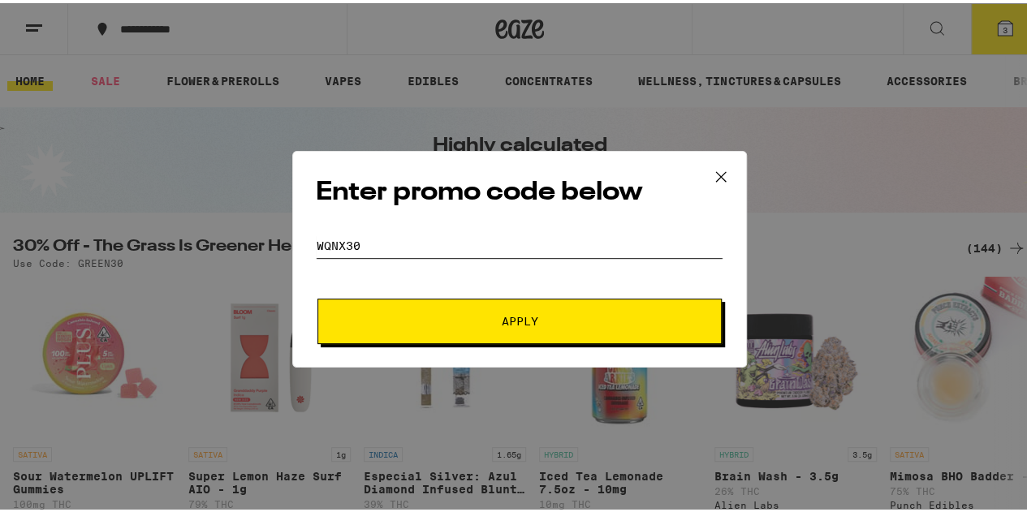
click at [316, 241] on input "WQNX30" at bounding box center [519, 242] width 407 height 24
type input "EQNX30"
click at [490, 329] on button "Apply" at bounding box center [519, 317] width 404 height 45
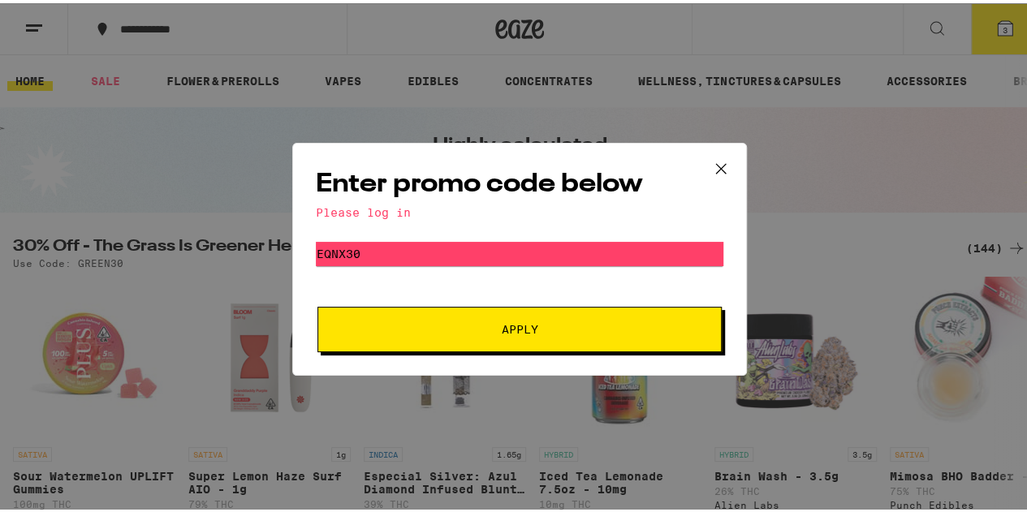
click at [373, 206] on div "Please log in" at bounding box center [519, 209] width 407 height 13
click at [917, 24] on div "Enter promo code below Please log in Promo Code EQNX30 Apply" at bounding box center [519, 256] width 1039 height 512
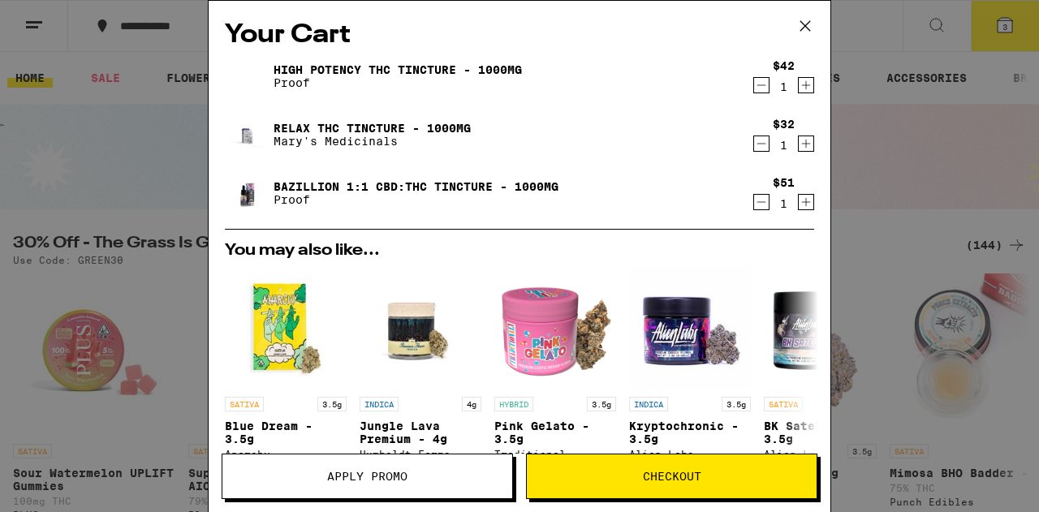
click at [656, 471] on span "Checkout" at bounding box center [672, 476] width 58 height 11
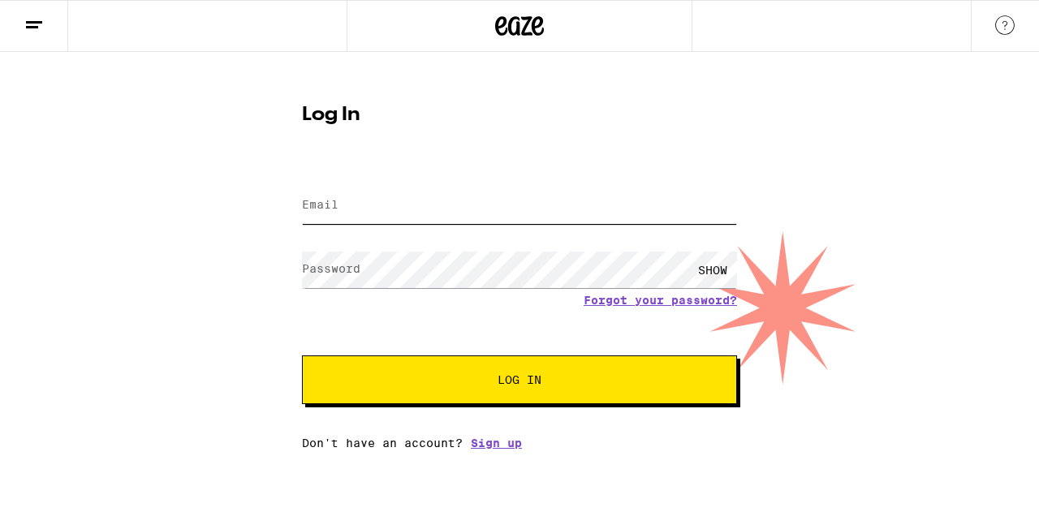
type input "parker.shelly@gmail.com"
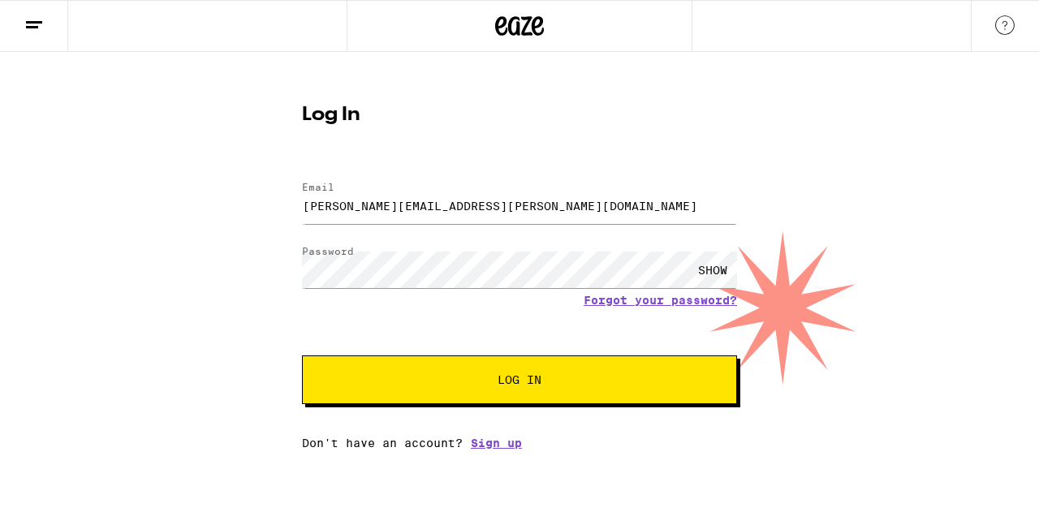
click at [518, 385] on span "Log In" at bounding box center [519, 379] width 44 height 11
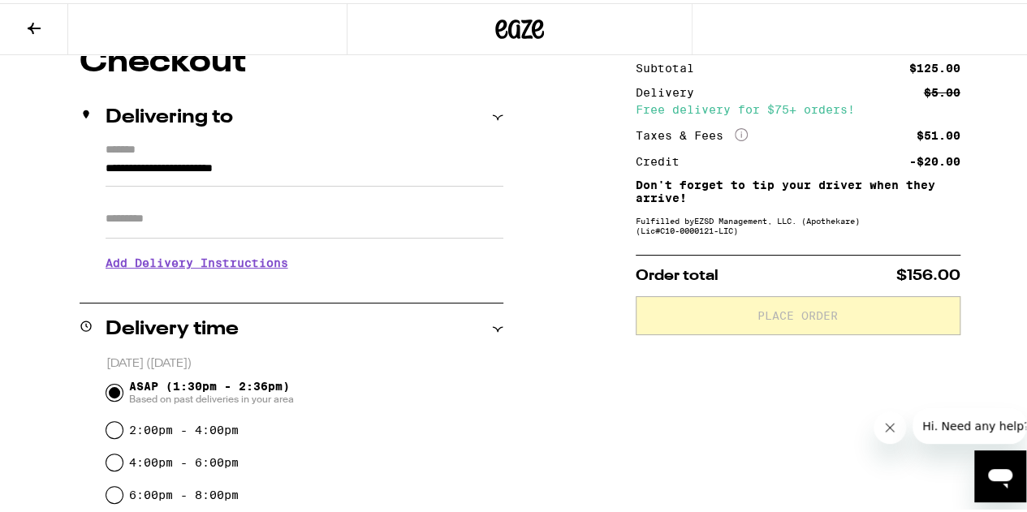
scroll to position [75, 0]
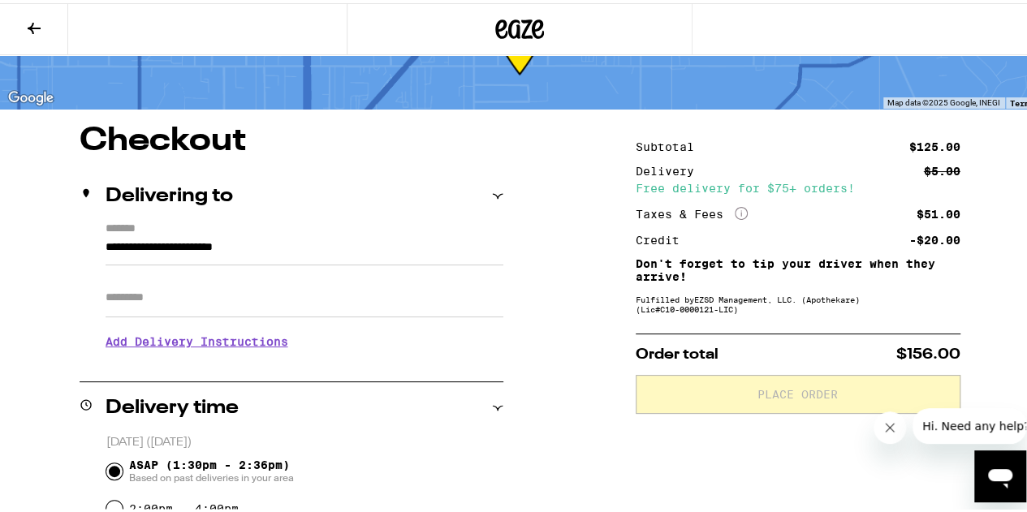
click at [193, 340] on h3 "Add Delivery Instructions" at bounding box center [304, 338] width 398 height 37
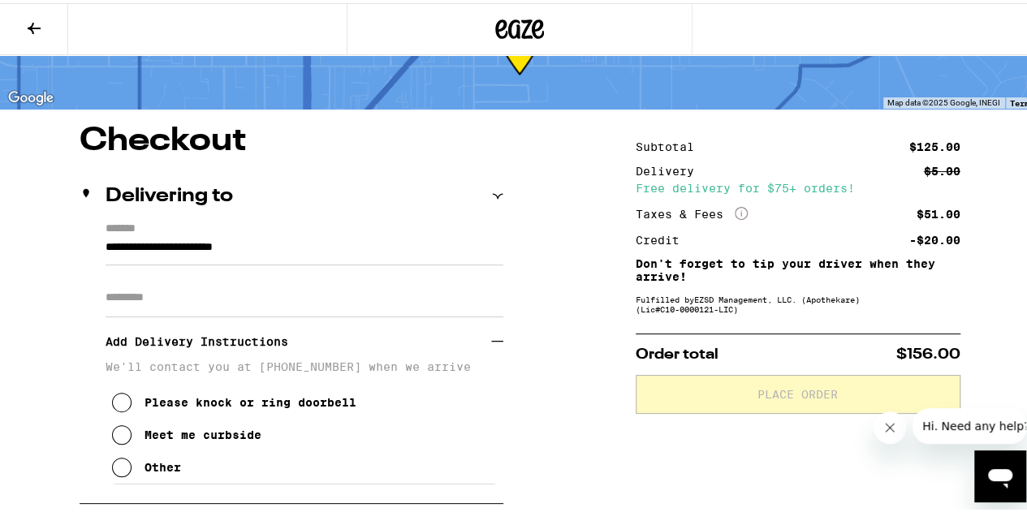
click at [121, 408] on icon at bounding box center [121, 399] width 19 height 19
click at [118, 472] on icon at bounding box center [121, 463] width 19 height 19
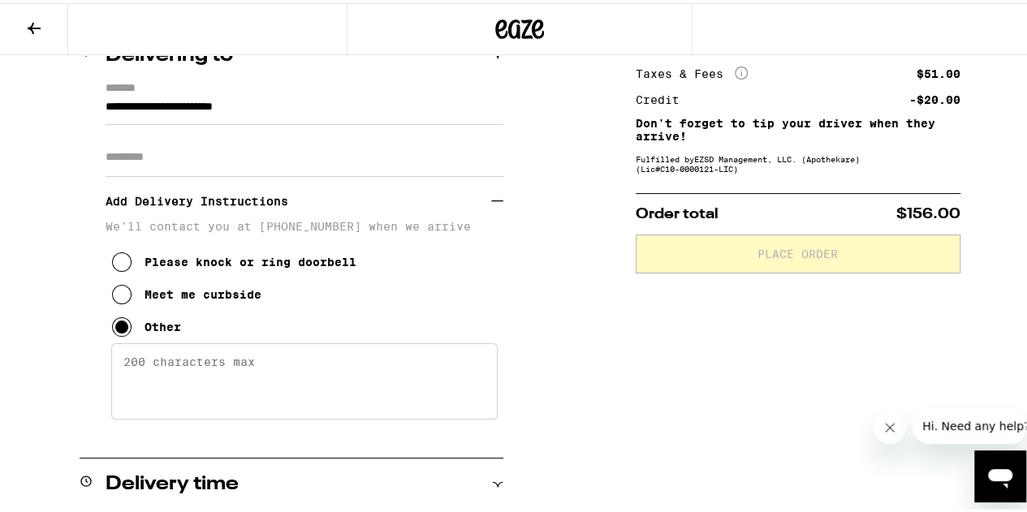
scroll to position [216, 0]
click at [138, 363] on textarea "Enter any other delivery instructions you want driver to know" at bounding box center [304, 377] width 386 height 76
type textarea "p"
type textarea "w"
type textarea "p"
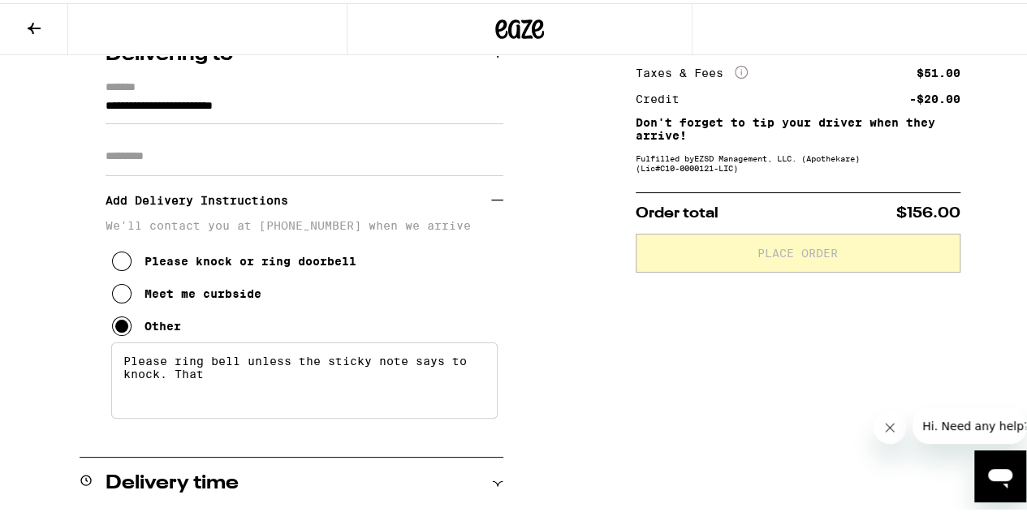
type textarea "Please ring bell unless the sticky note says to knock. That"
click at [122, 260] on icon at bounding box center [121, 257] width 19 height 19
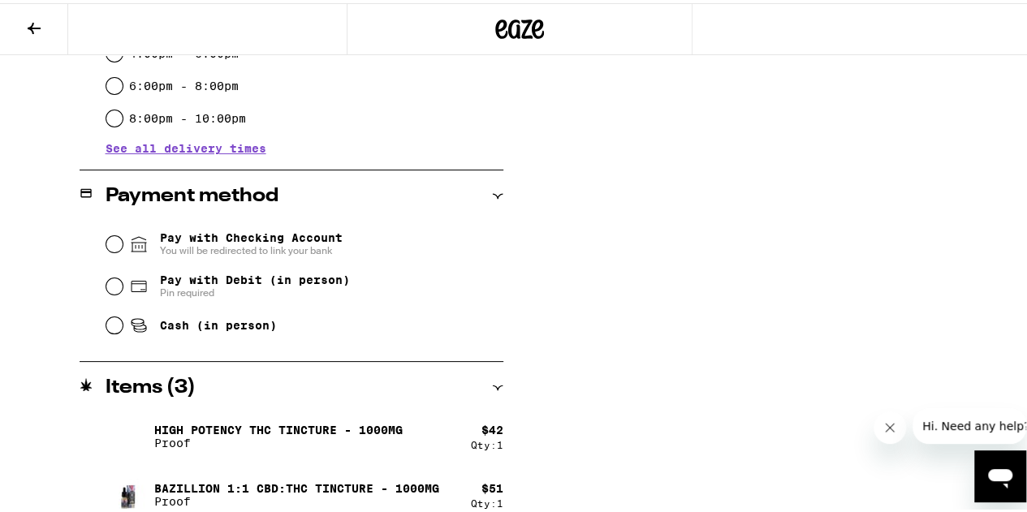
scroll to position [652, 0]
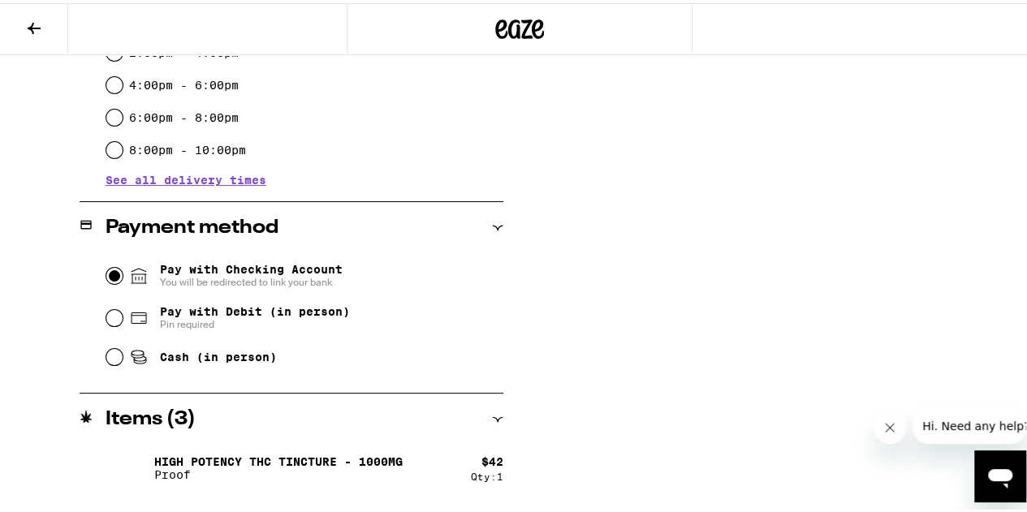
click at [110, 270] on input "Pay with Checking Account You will be redirected to link your bank" at bounding box center [114, 273] width 16 height 16
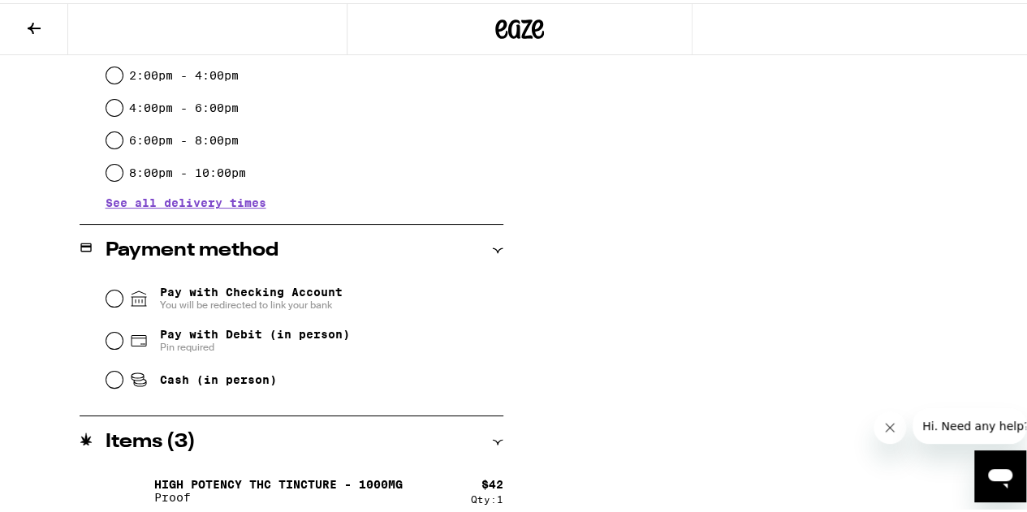
scroll to position [635, 0]
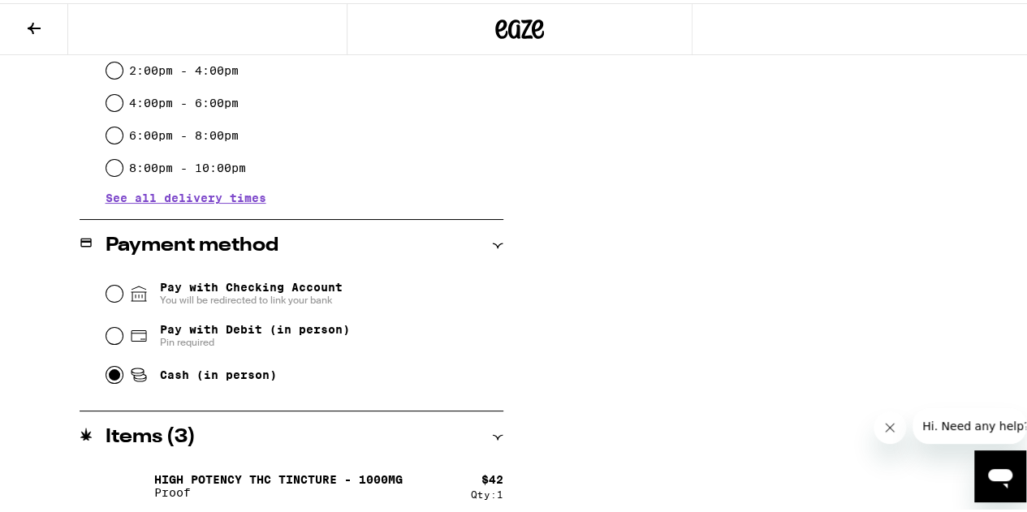
click at [113, 376] on input "Cash (in person)" at bounding box center [114, 372] width 16 height 16
radio input "true"
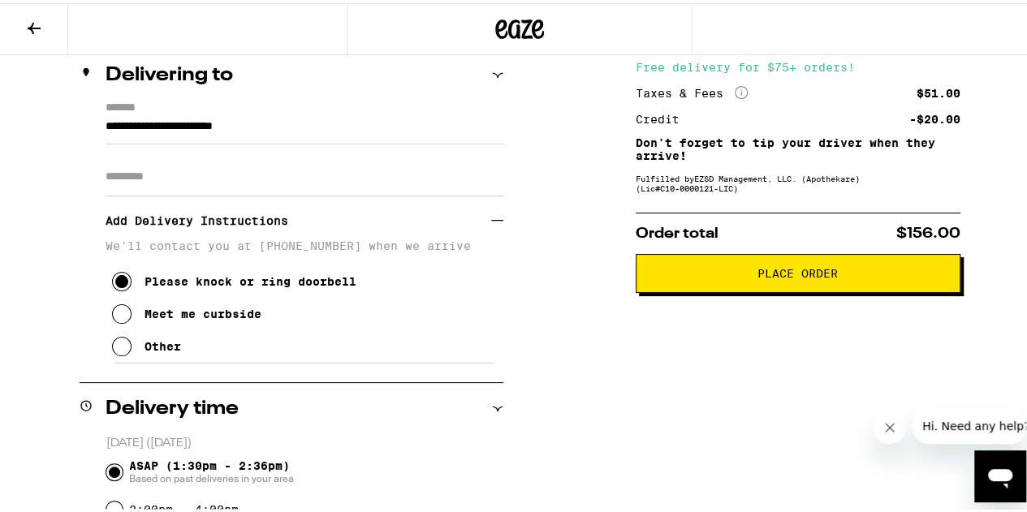
scroll to position [200, 0]
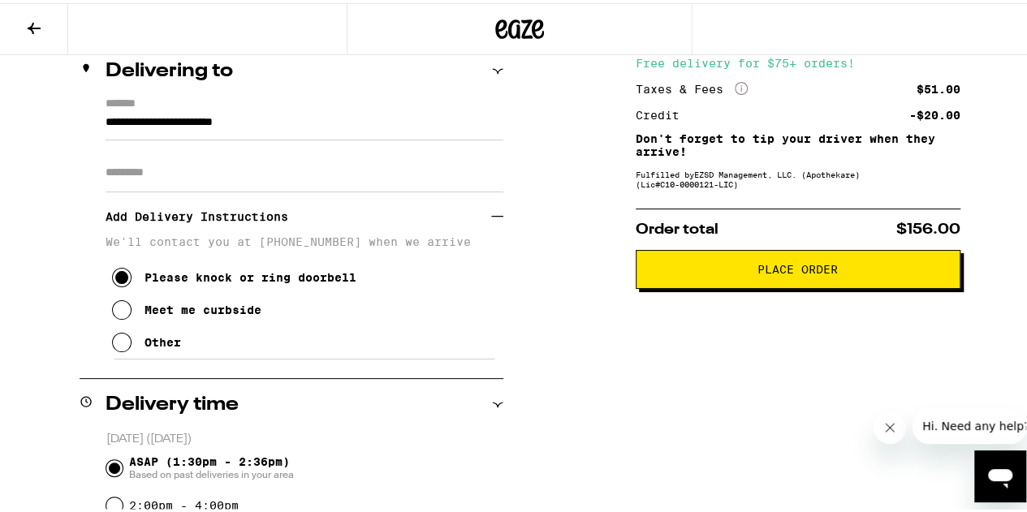
click at [786, 269] on span "Place Order" at bounding box center [797, 265] width 80 height 11
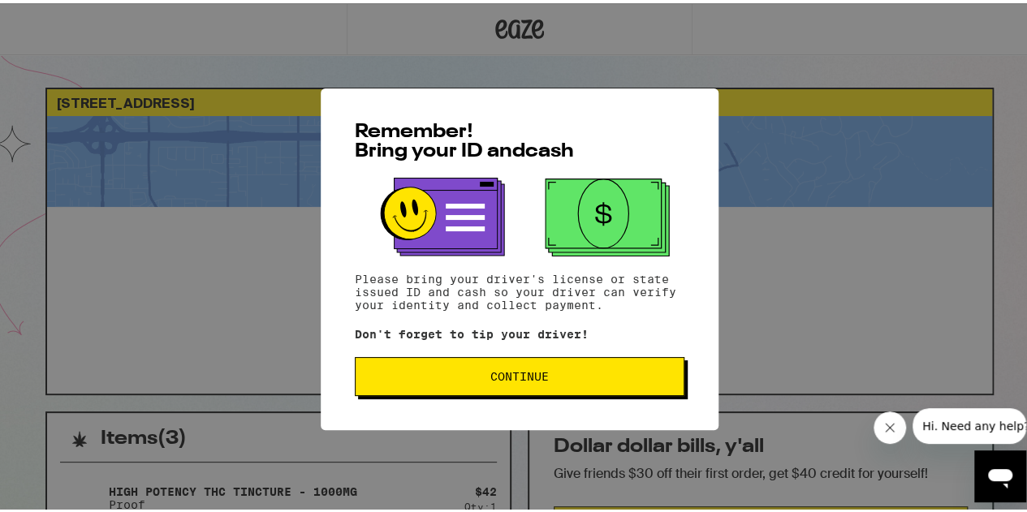
click at [500, 379] on span "Continue" at bounding box center [519, 373] width 58 height 11
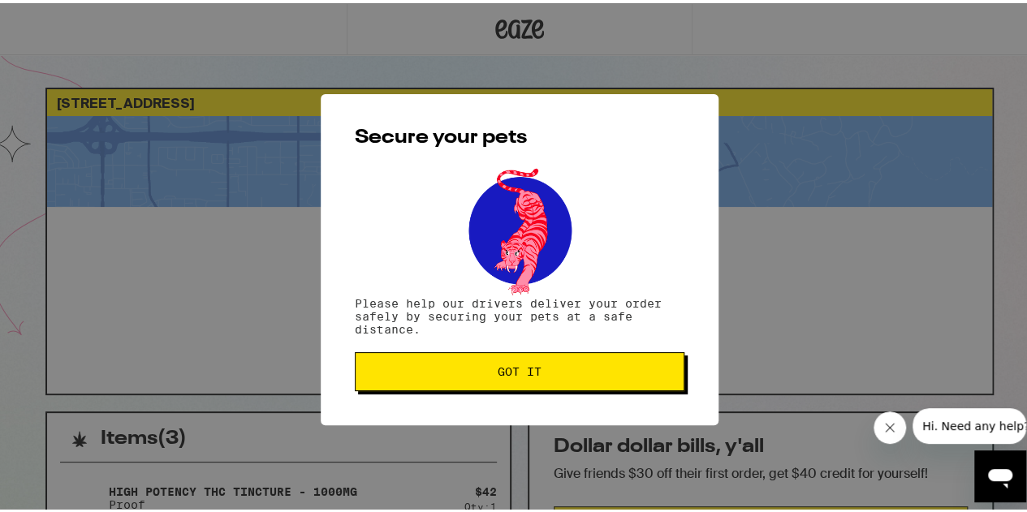
click at [500, 381] on button "Got it" at bounding box center [519, 368] width 329 height 39
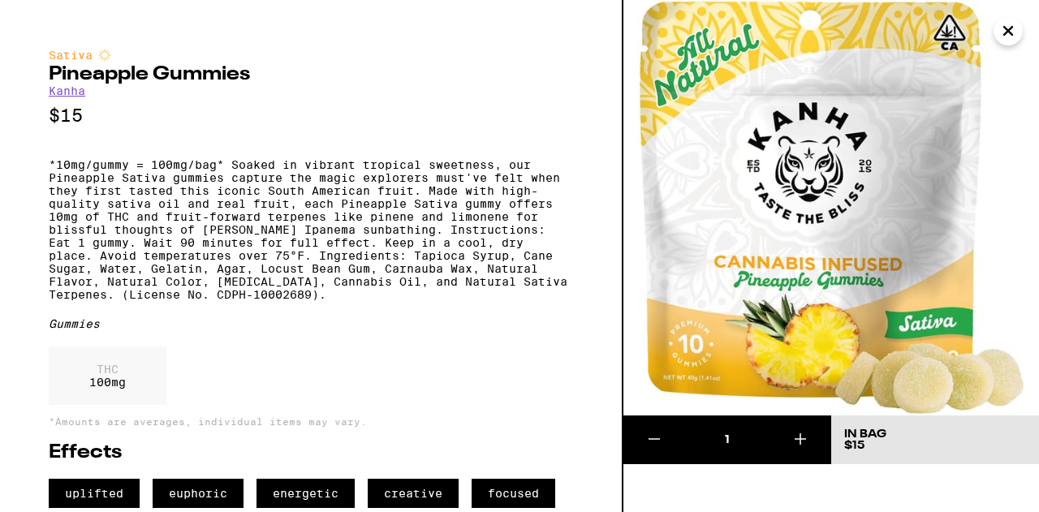
scroll to position [37, 0]
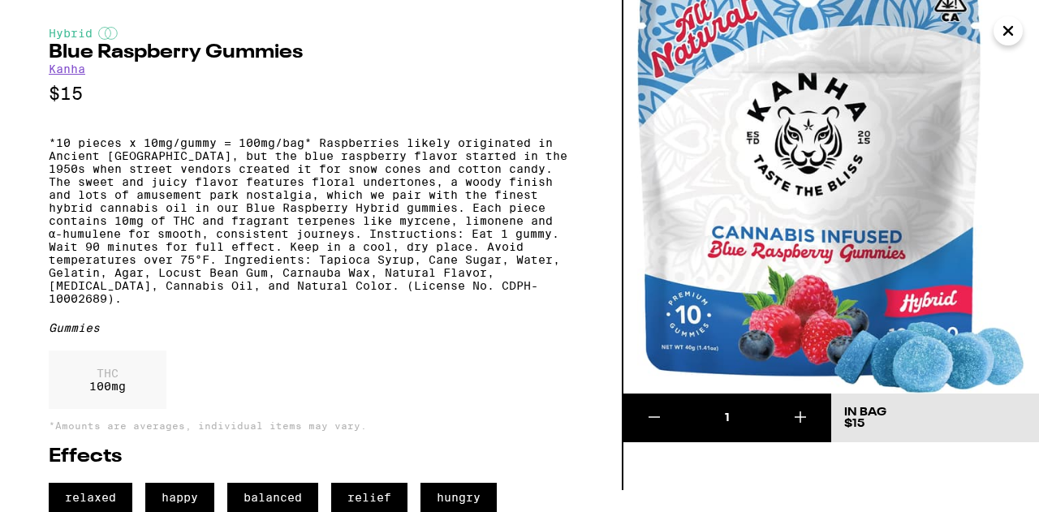
scroll to position [53, 0]
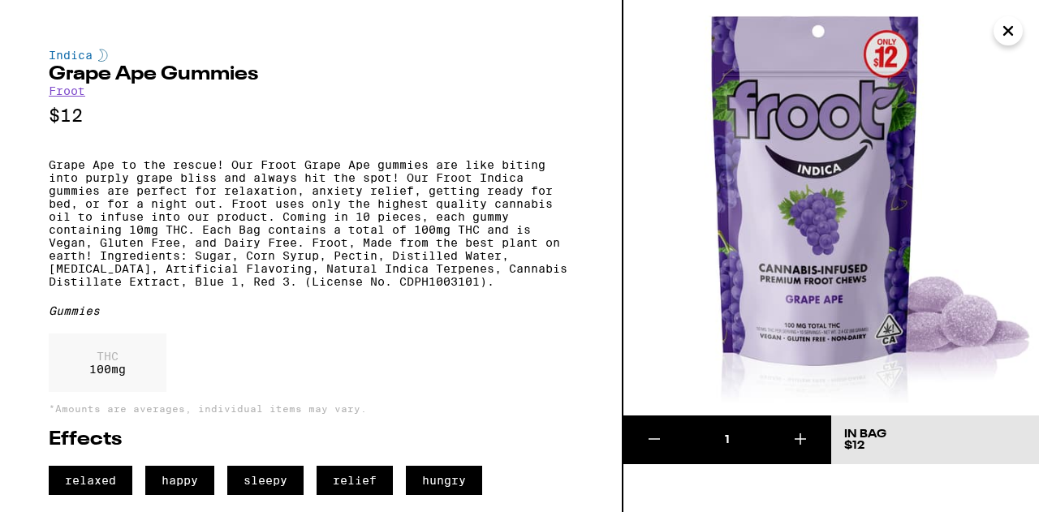
scroll to position [23, 0]
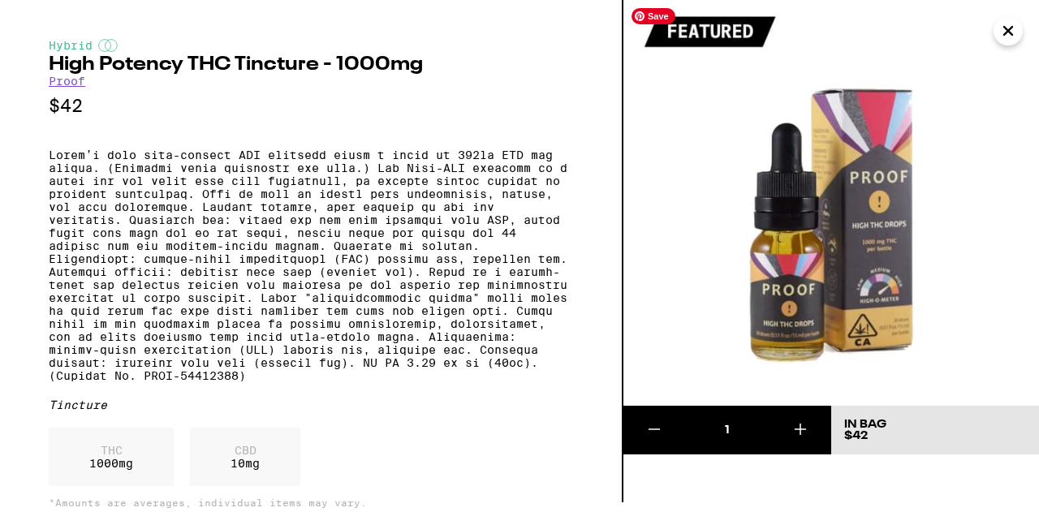
scroll to position [10, 0]
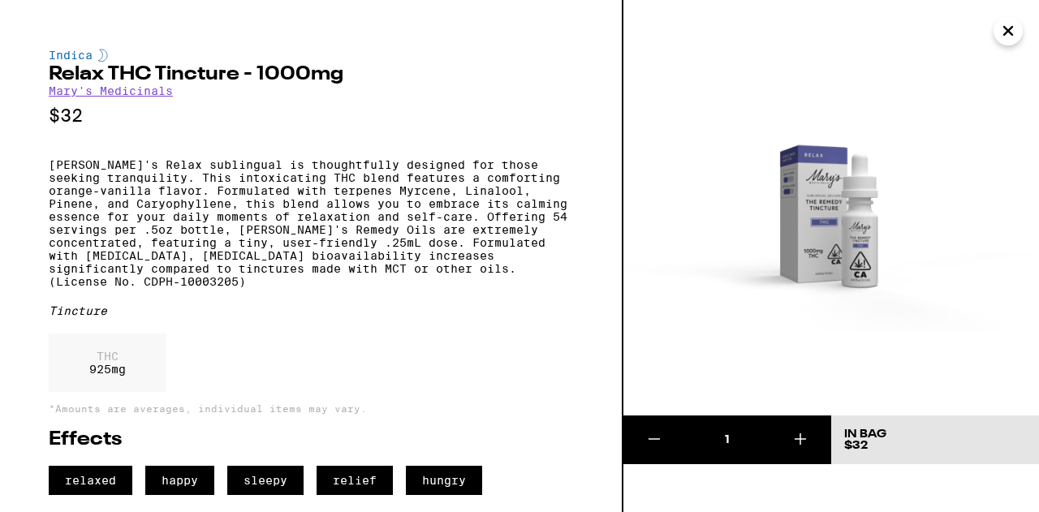
scroll to position [6, 0]
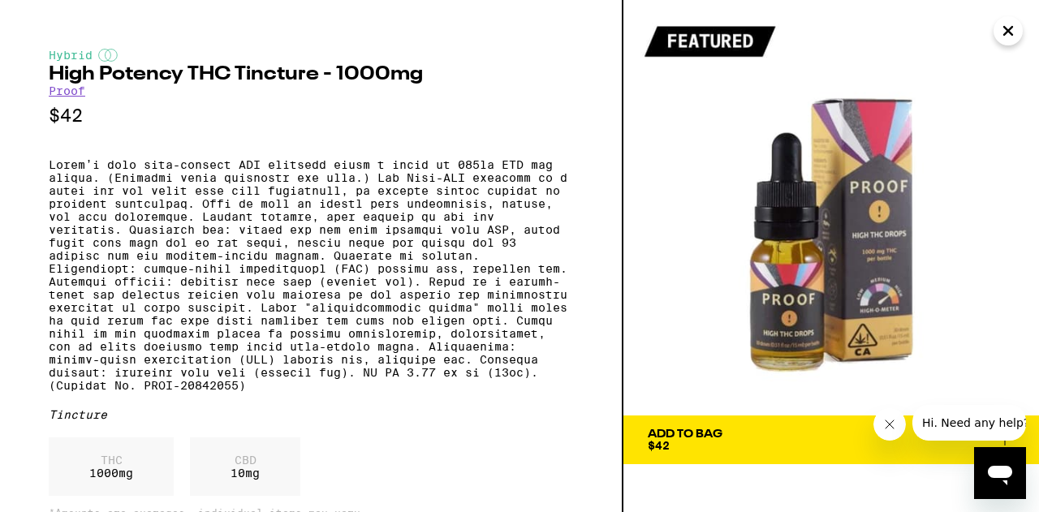
click at [1003, 24] on icon "Close" at bounding box center [1007, 31] width 19 height 24
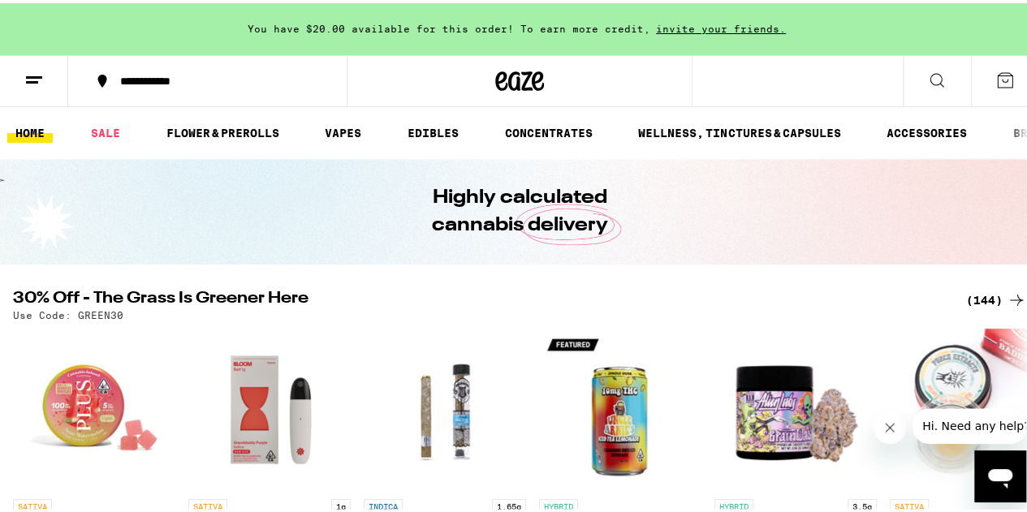
click at [927, 74] on icon at bounding box center [936, 76] width 19 height 19
